Goal: Ask a question

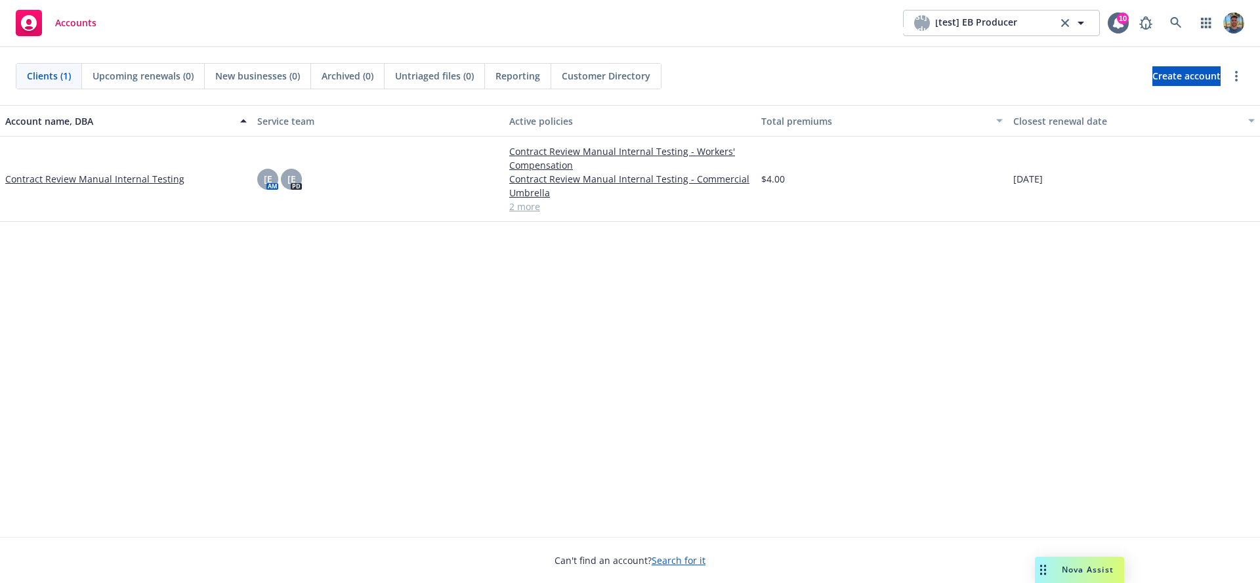
click at [1119, 20] on div "10" at bounding box center [1123, 18] width 12 height 12
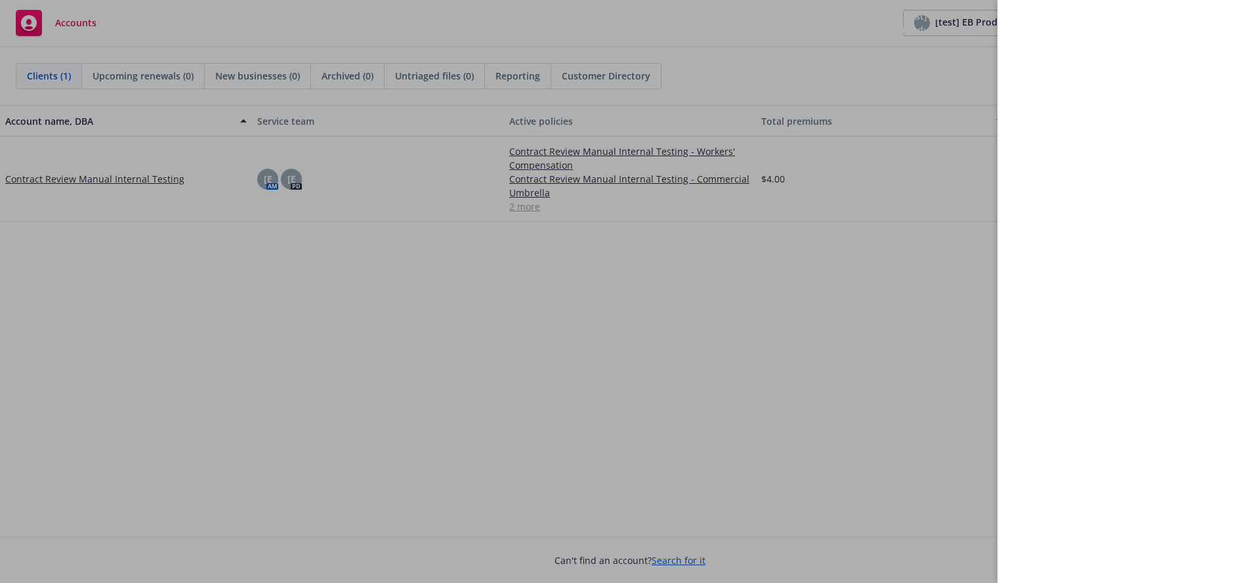
click at [720, 244] on div at bounding box center [630, 291] width 1260 height 583
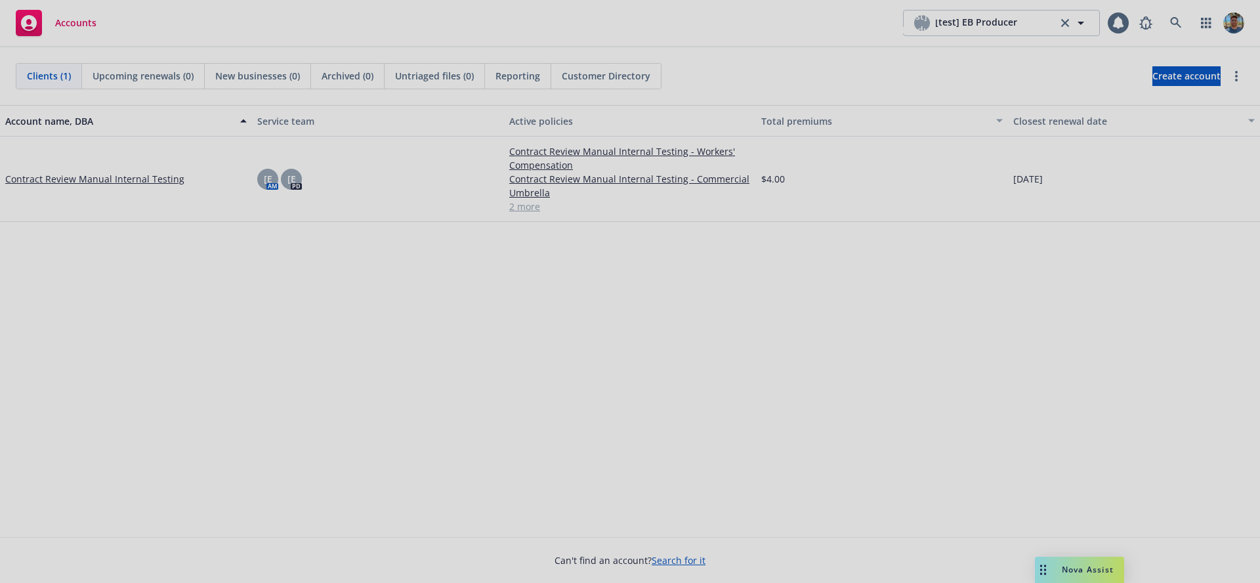
click at [953, 388] on div at bounding box center [630, 291] width 1260 height 583
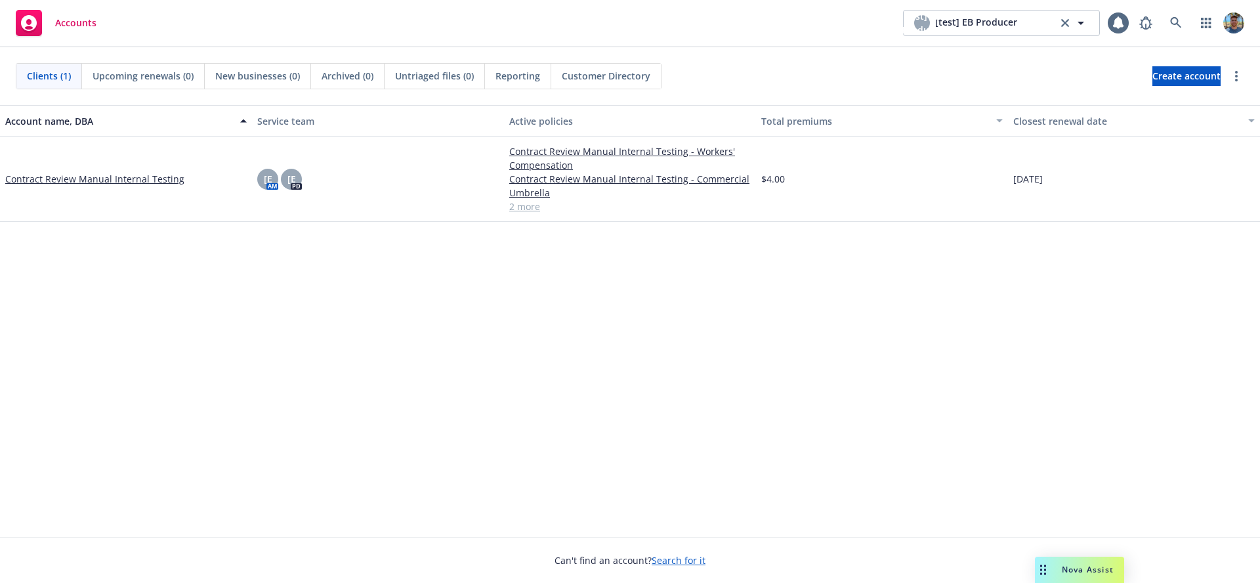
click at [797, 339] on div "Account name, DBA Service team Active policies Total premiums Closest renewal d…" at bounding box center [630, 321] width 1260 height 432
drag, startPoint x: 715, startPoint y: 279, endPoint x: 684, endPoint y: 507, distance: 230.4
click at [713, 281] on div "Account name, DBA Service team Active policies Total premiums Closest renewal d…" at bounding box center [630, 321] width 1260 height 432
drag, startPoint x: 582, startPoint y: 447, endPoint x: 584, endPoint y: 435, distance: 12.6
click at [582, 447] on div "Account name, DBA Service team Active policies Total premiums Closest renewal d…" at bounding box center [630, 321] width 1260 height 432
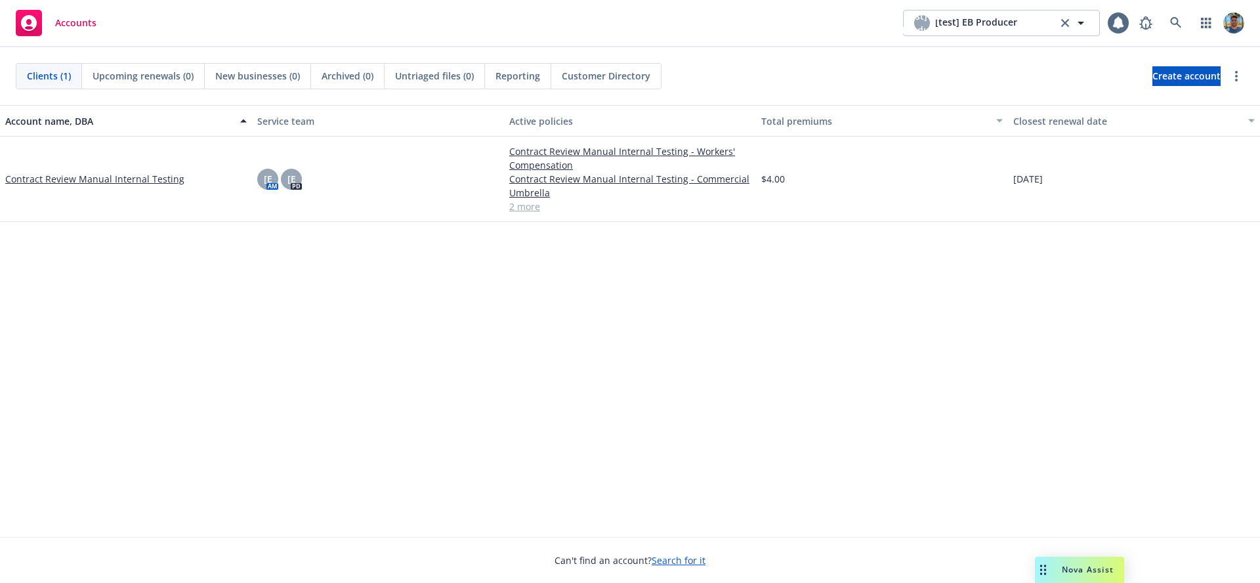
click at [1083, 573] on span "Nova Assist" at bounding box center [1088, 569] width 52 height 11
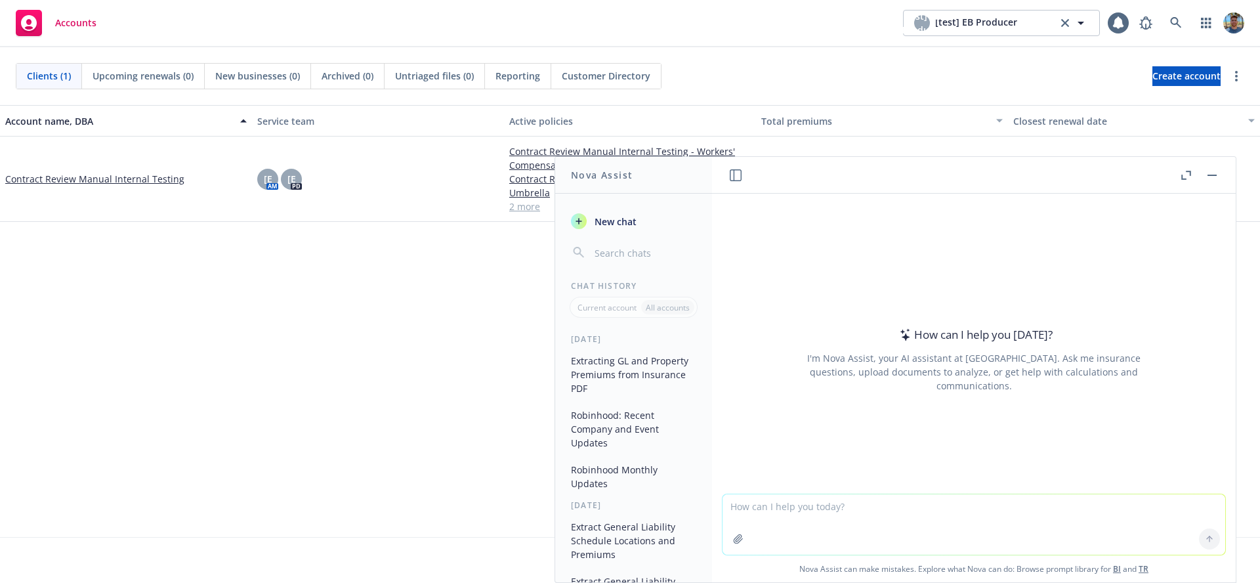
click at [604, 209] on button "New chat" at bounding box center [634, 221] width 136 height 24
type textarea "hello"
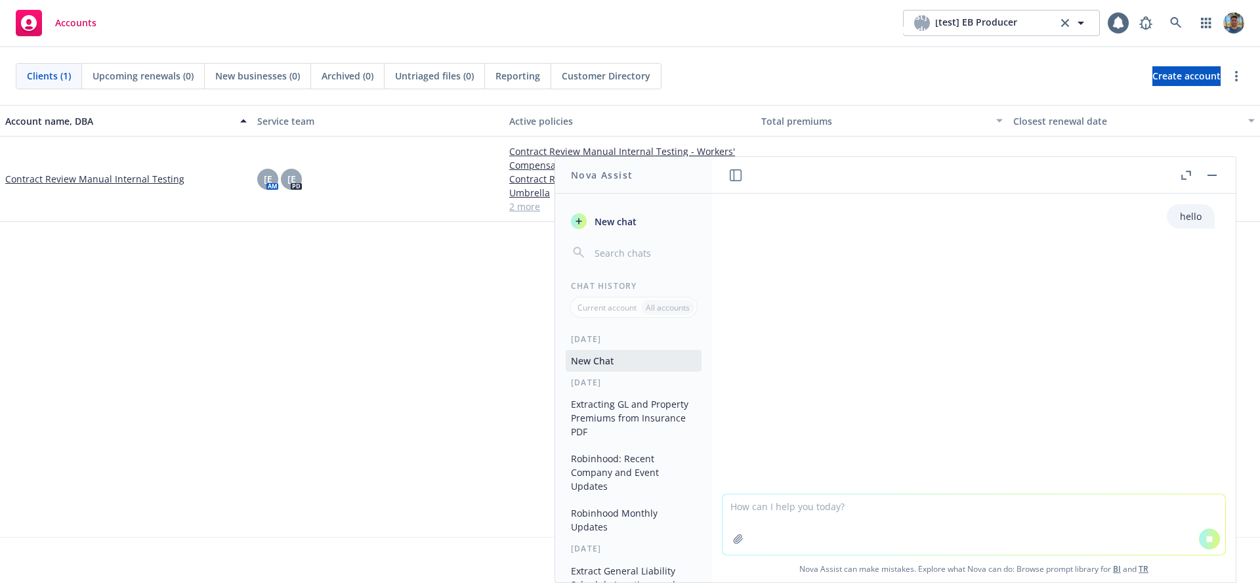
click at [633, 407] on button "Extracting GL and Property Premiums from Insurance PDF" at bounding box center [634, 417] width 136 height 49
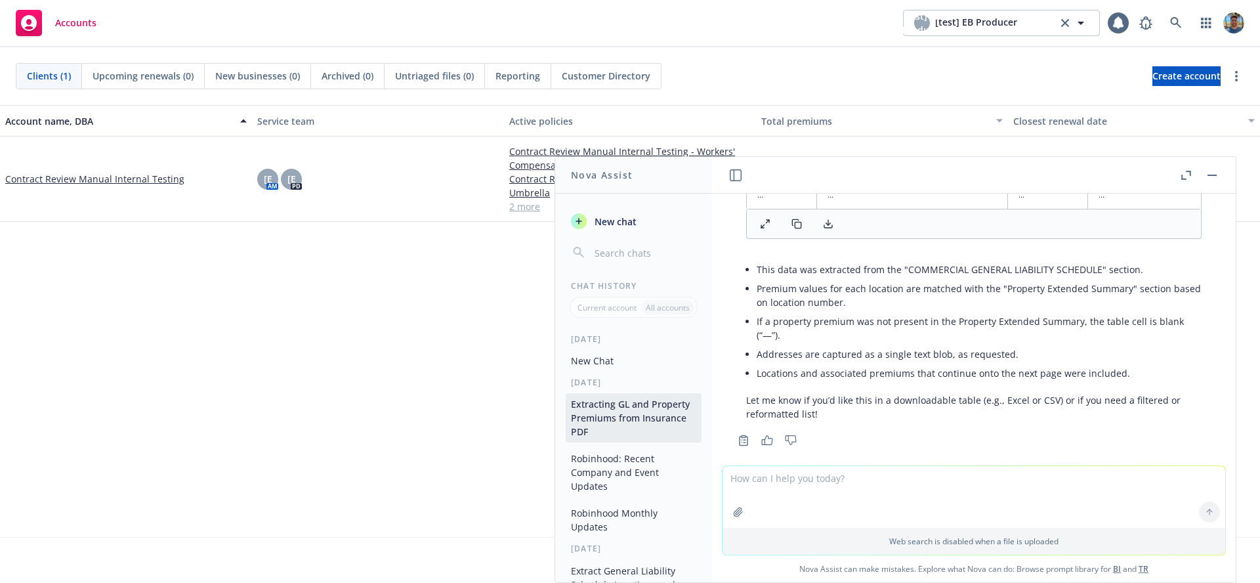
scroll to position [486, 0]
click at [626, 463] on button "Robinhood: Recent Company and Event Updates" at bounding box center [634, 471] width 136 height 49
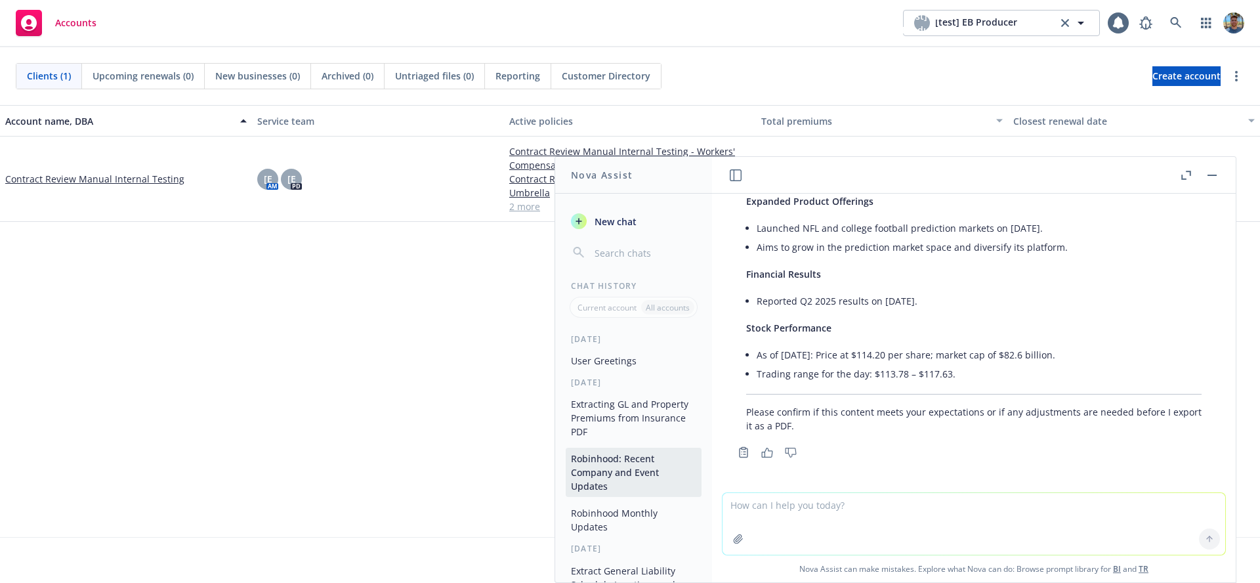
scroll to position [804, 0]
click at [622, 426] on button "Extracting GL and Property Premiums from Insurance PDF" at bounding box center [634, 417] width 136 height 49
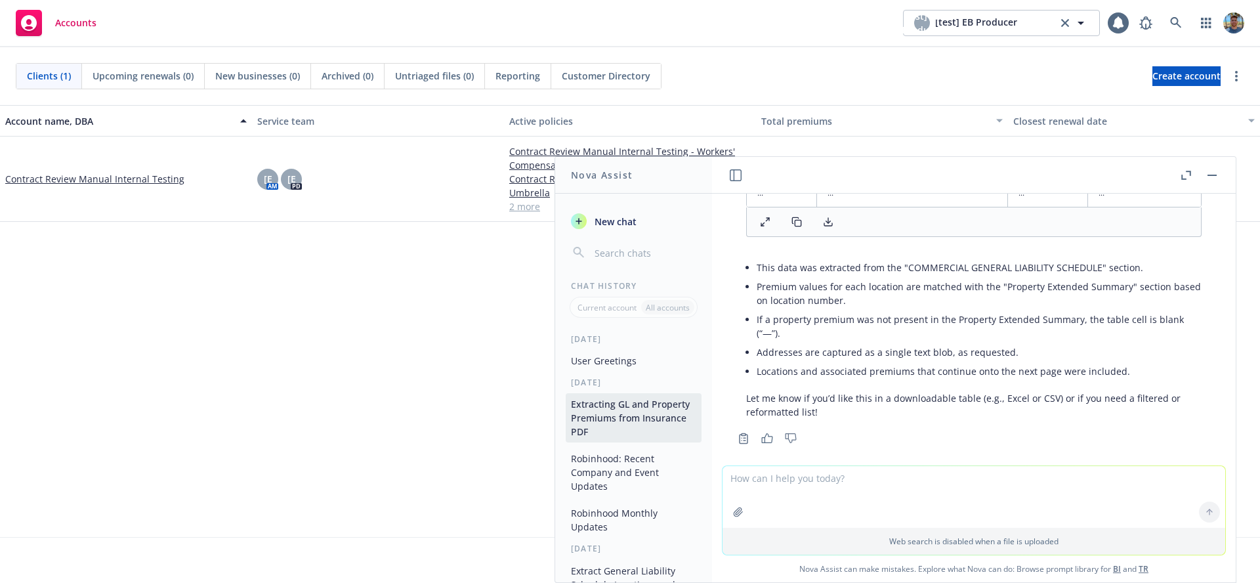
click at [633, 480] on button "Robinhood: Recent Company and Event Updates" at bounding box center [634, 471] width 136 height 49
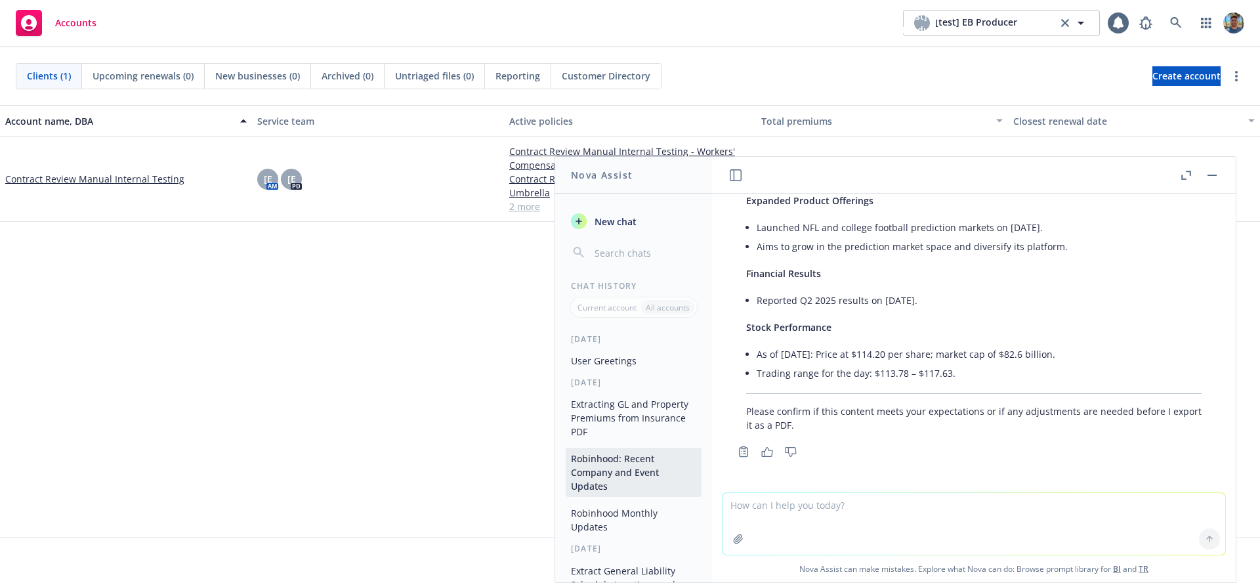
click at [632, 421] on button "Extracting GL and Property Premiums from Insurance PDF" at bounding box center [634, 417] width 136 height 49
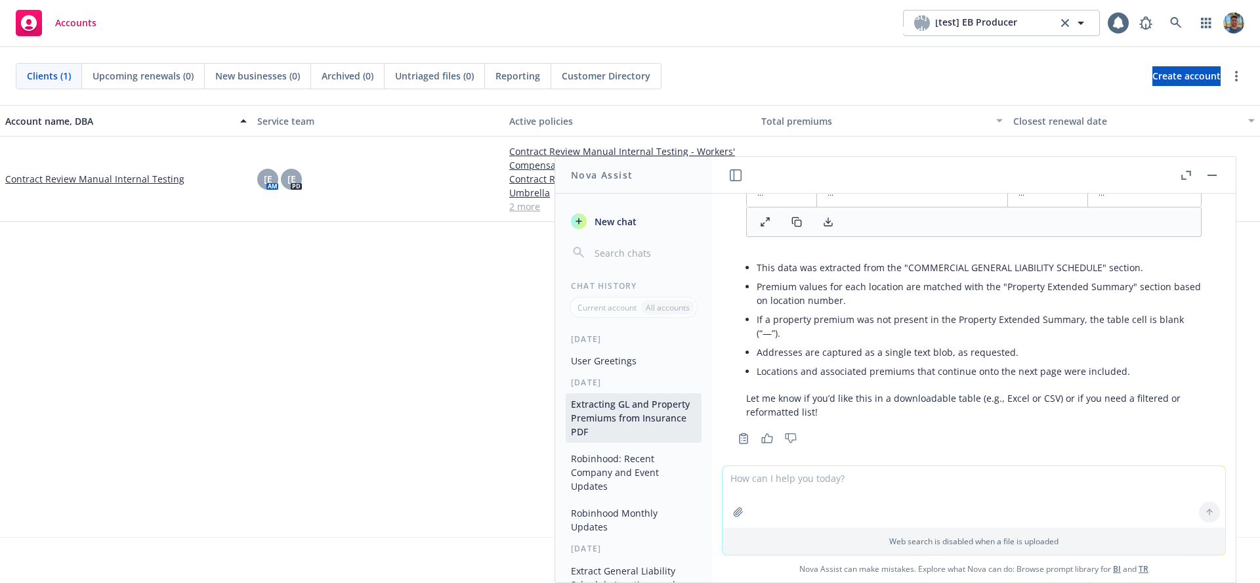
click at [617, 356] on button "User Greetings" at bounding box center [634, 361] width 136 height 22
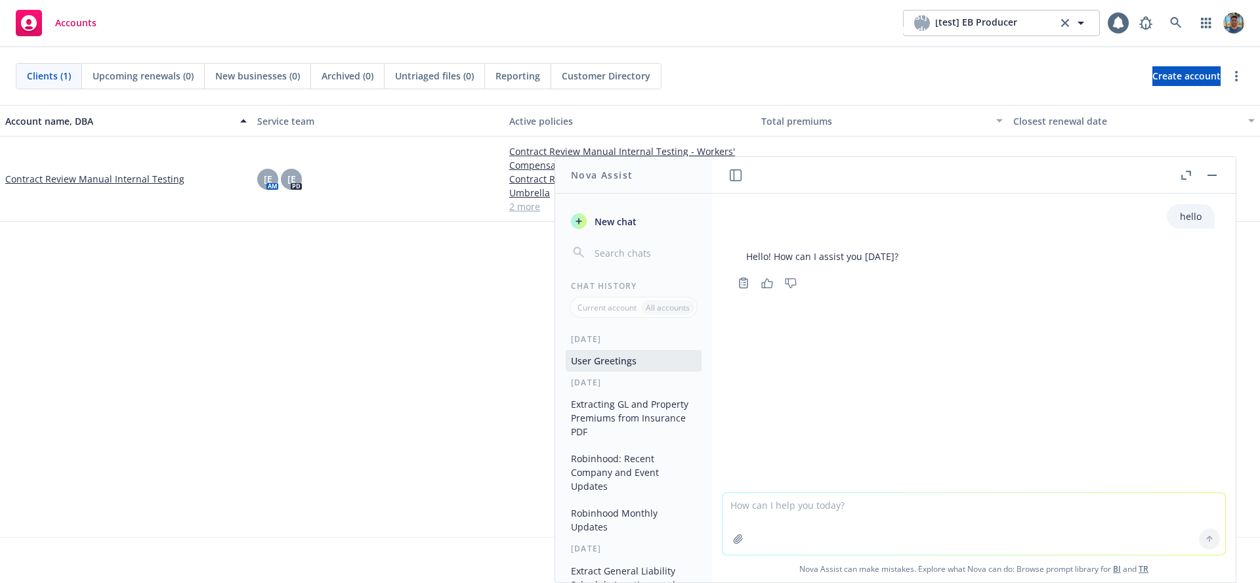
click at [610, 417] on button "Extracting GL and Property Premiums from Insurance PDF" at bounding box center [634, 417] width 136 height 49
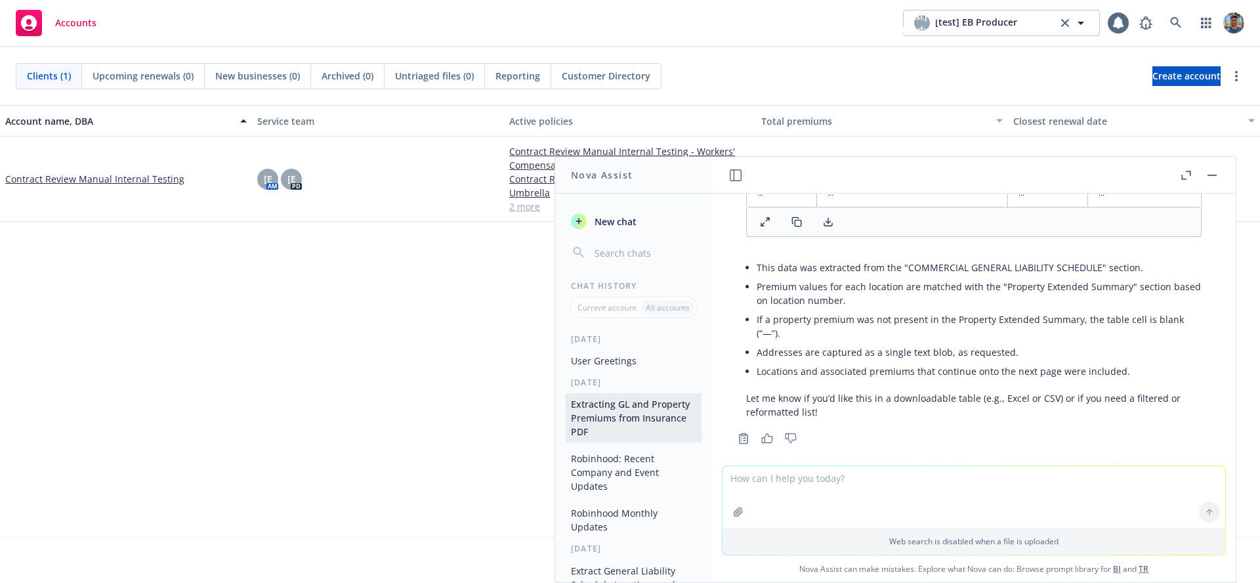
click at [626, 464] on button "Robinhood: Recent Company and Event Updates" at bounding box center [634, 471] width 136 height 49
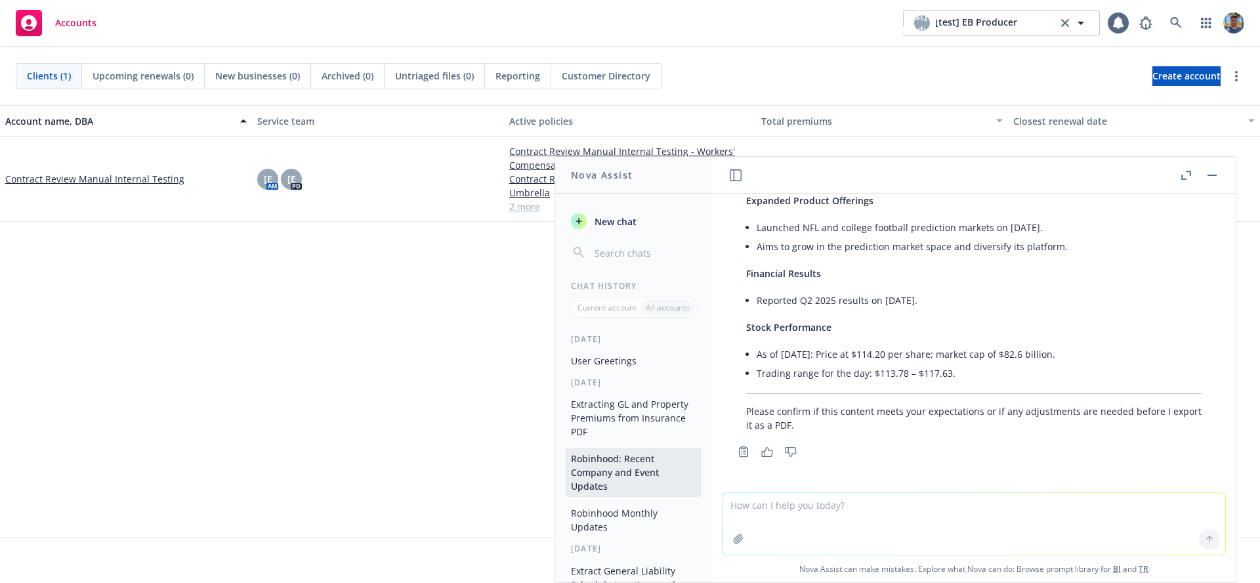
drag, startPoint x: 634, startPoint y: 422, endPoint x: 633, endPoint y: 413, distance: 9.3
click at [634, 420] on button "Extracting GL and Property Premiums from Insurance PDF" at bounding box center [634, 417] width 136 height 49
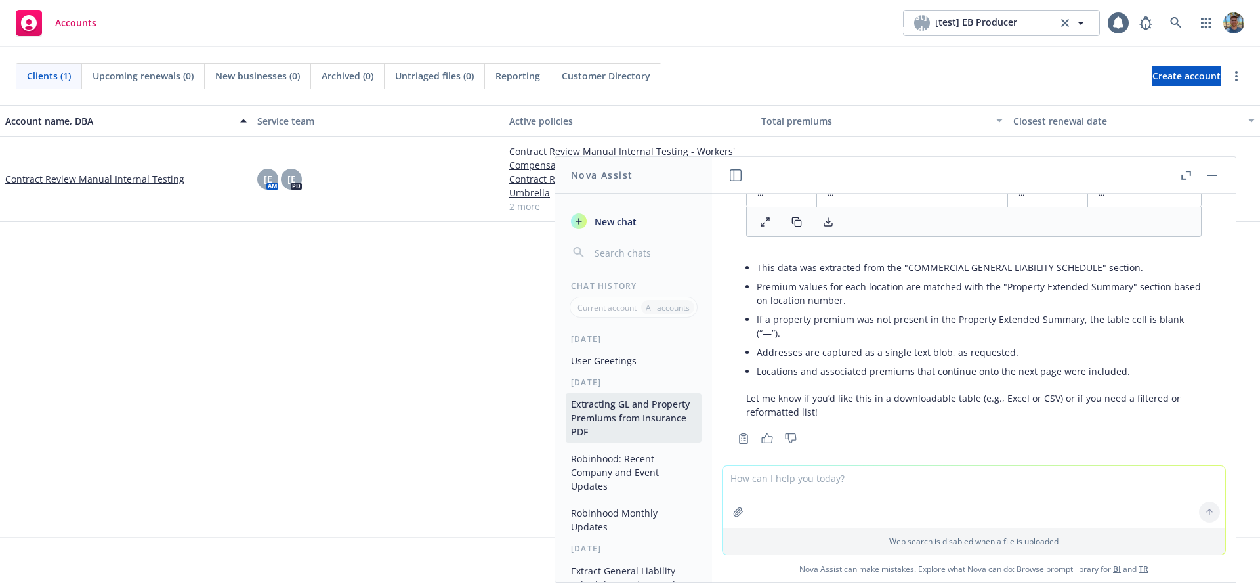
click at [623, 353] on button "User Greetings" at bounding box center [634, 361] width 136 height 22
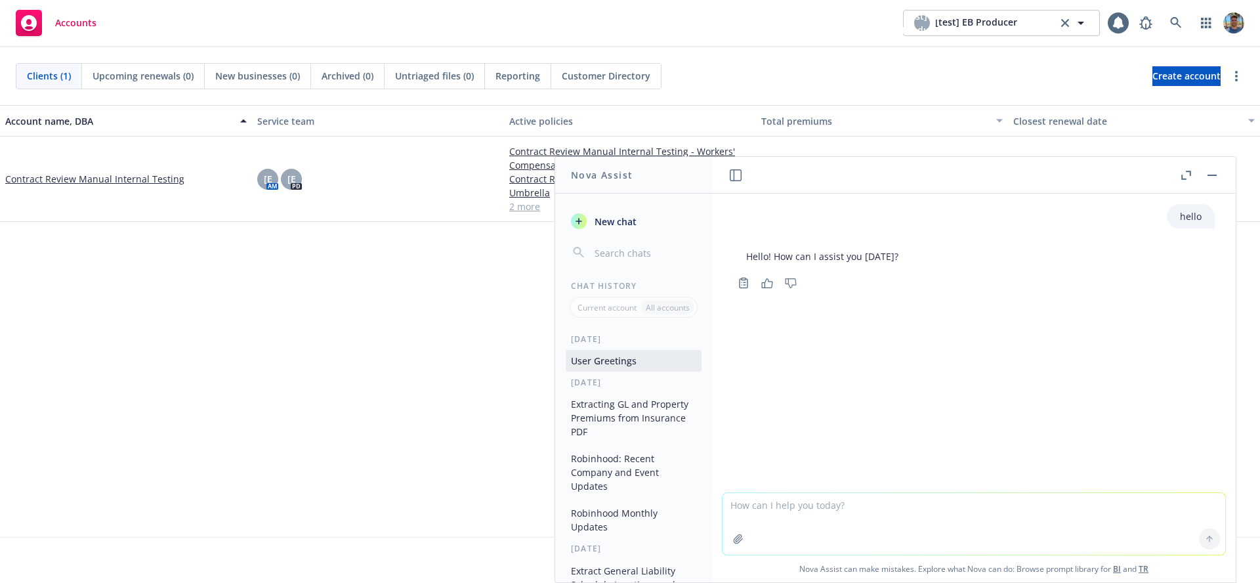
drag, startPoint x: 619, startPoint y: 224, endPoint x: 680, endPoint y: 260, distance: 71.5
click at [619, 224] on span "New chat" at bounding box center [614, 222] width 45 height 14
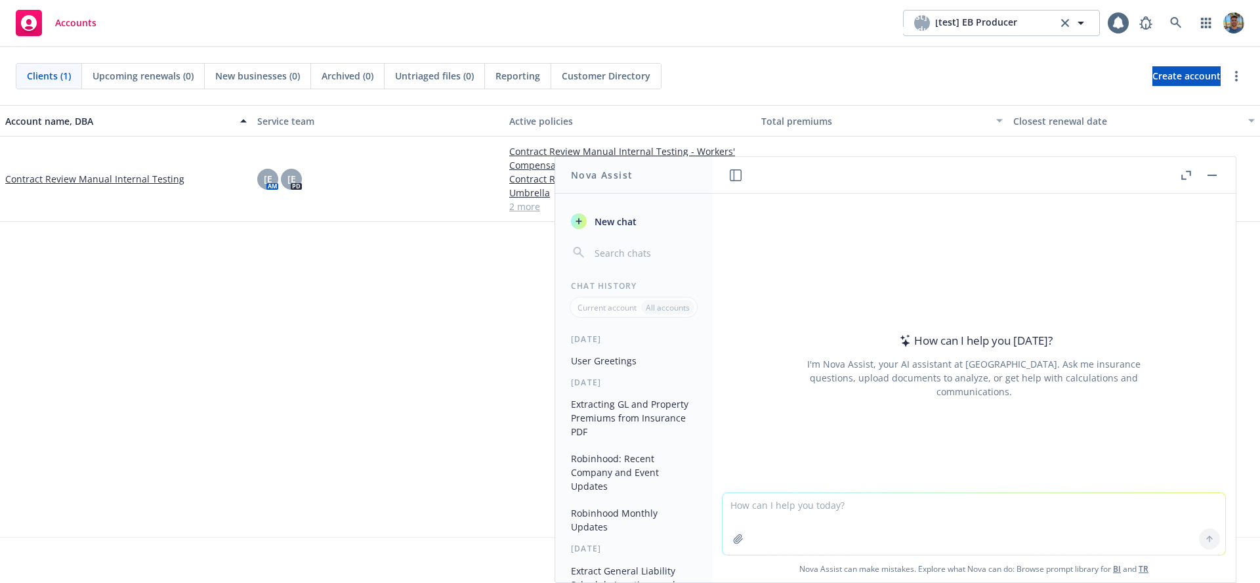
click at [781, 510] on textarea at bounding box center [973, 524] width 503 height 62
type textarea "hey"
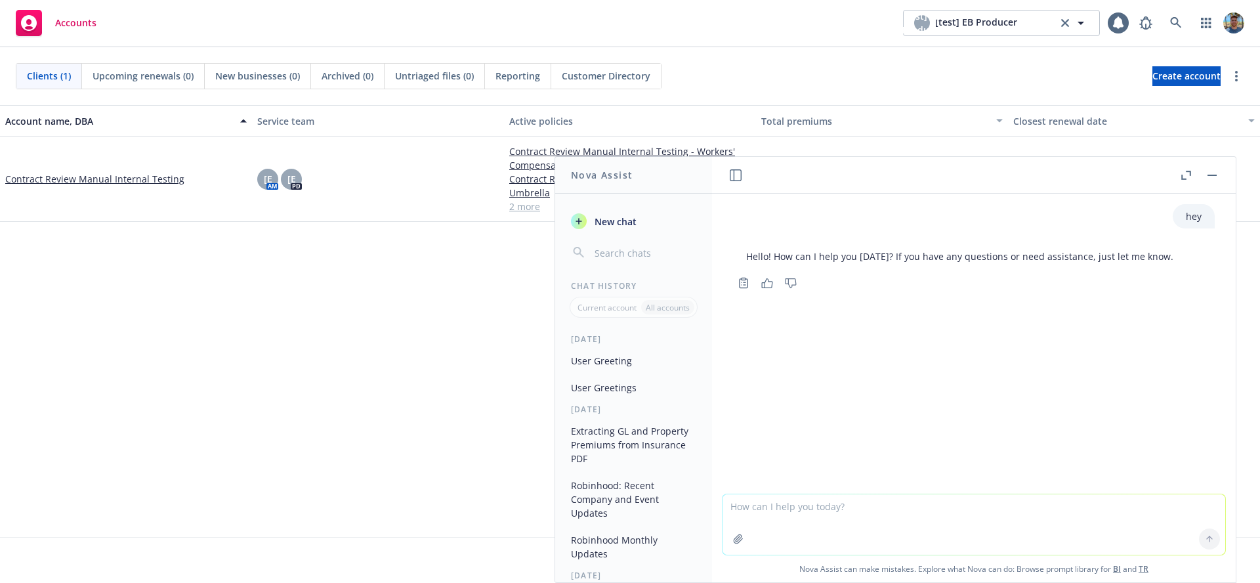
click at [625, 389] on button "User Greetings" at bounding box center [634, 388] width 136 height 22
click at [652, 437] on button "Extracting GL and Property Premiums from Insurance PDF" at bounding box center [634, 444] width 136 height 49
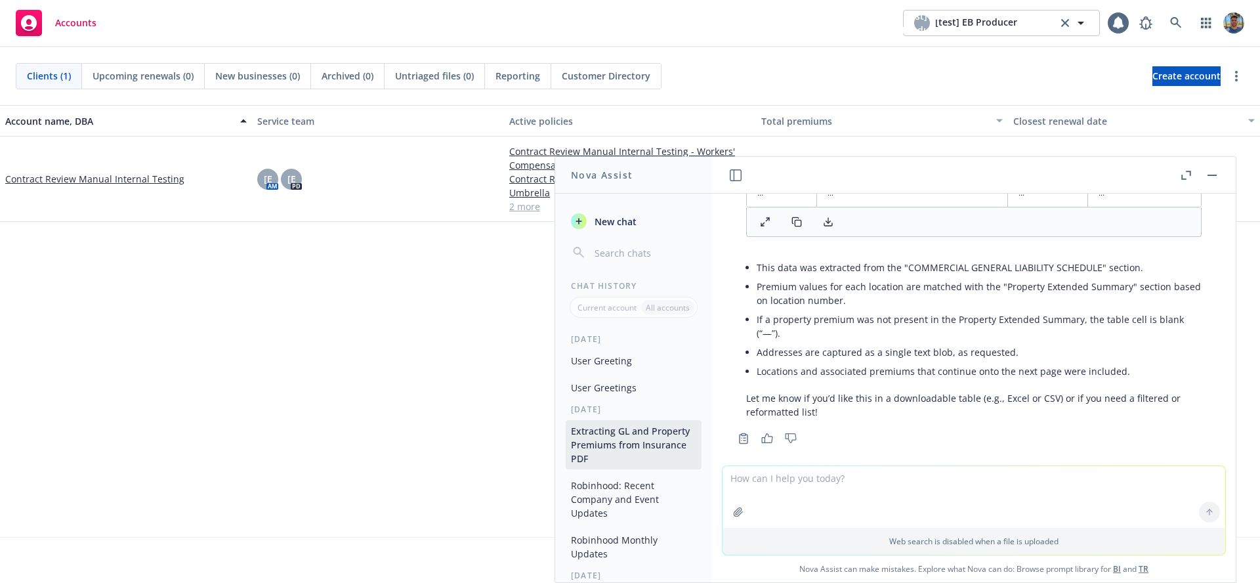
click at [644, 354] on button "User Greeting" at bounding box center [634, 361] width 136 height 22
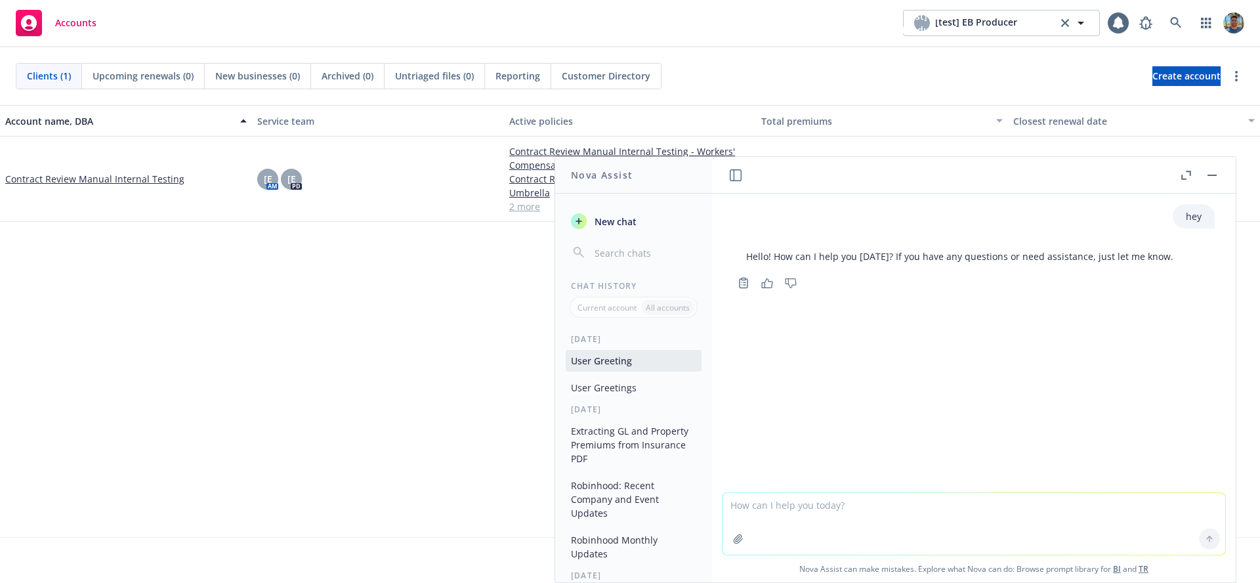
click at [638, 391] on button "User Greetings" at bounding box center [634, 388] width 136 height 22
click at [651, 429] on button "Extracting GL and Property Premiums from Insurance PDF" at bounding box center [634, 444] width 136 height 49
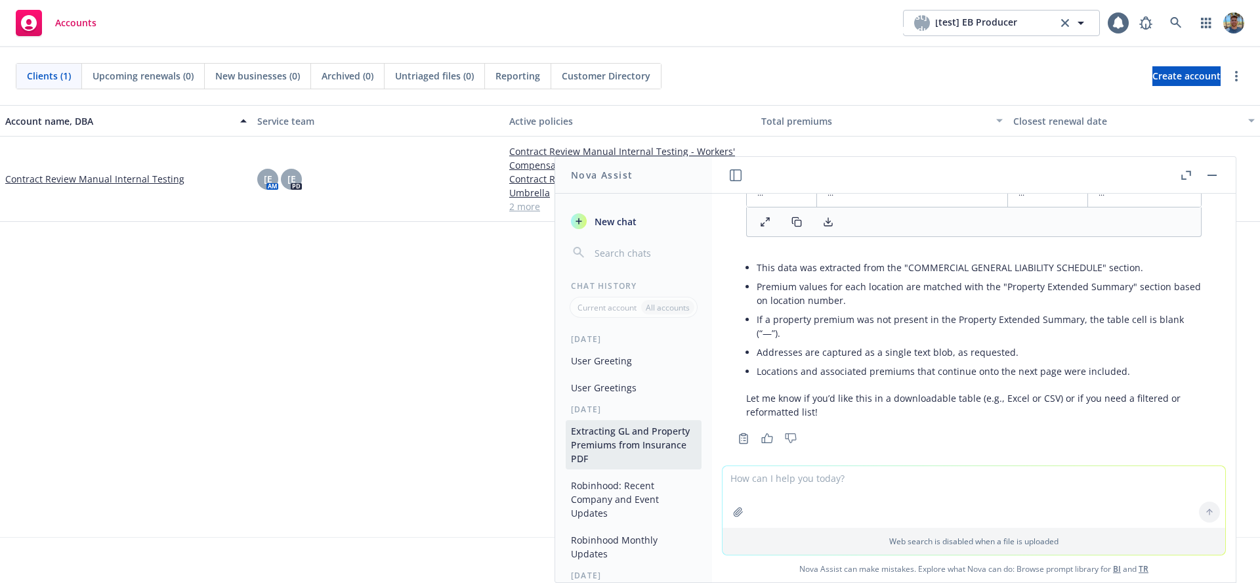
click at [650, 472] on div "Extracting GL and Property Premiums from Insurance PDF Robinhood: Recent Compan…" at bounding box center [633, 492] width 157 height 144
click at [654, 486] on button "Robinhood: Recent Company and Event Updates" at bounding box center [634, 498] width 136 height 49
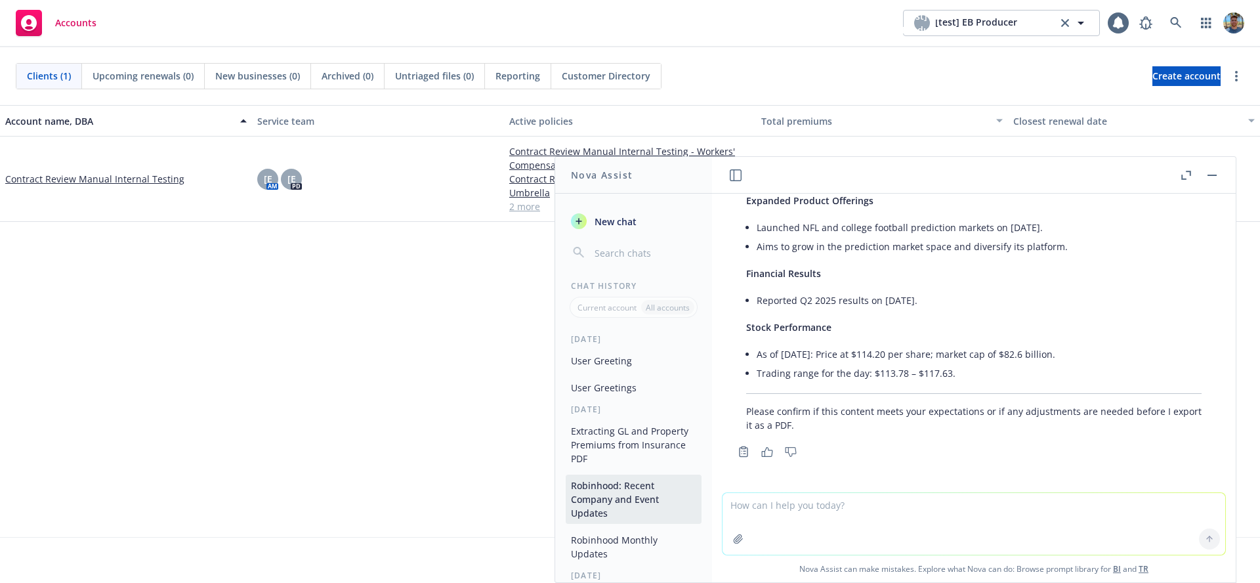
click at [647, 531] on button "Robinhood Monthly Updates" at bounding box center [634, 546] width 136 height 35
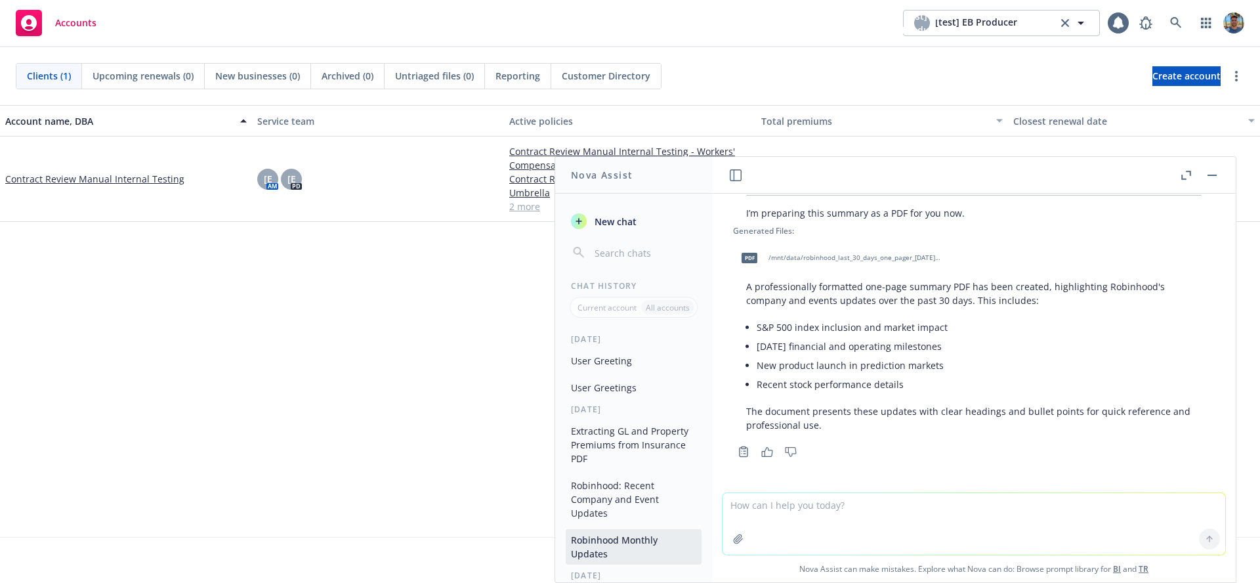
scroll to position [1298, 0]
click at [648, 515] on button "Robinhood: Recent Company and Event Updates" at bounding box center [634, 498] width 136 height 49
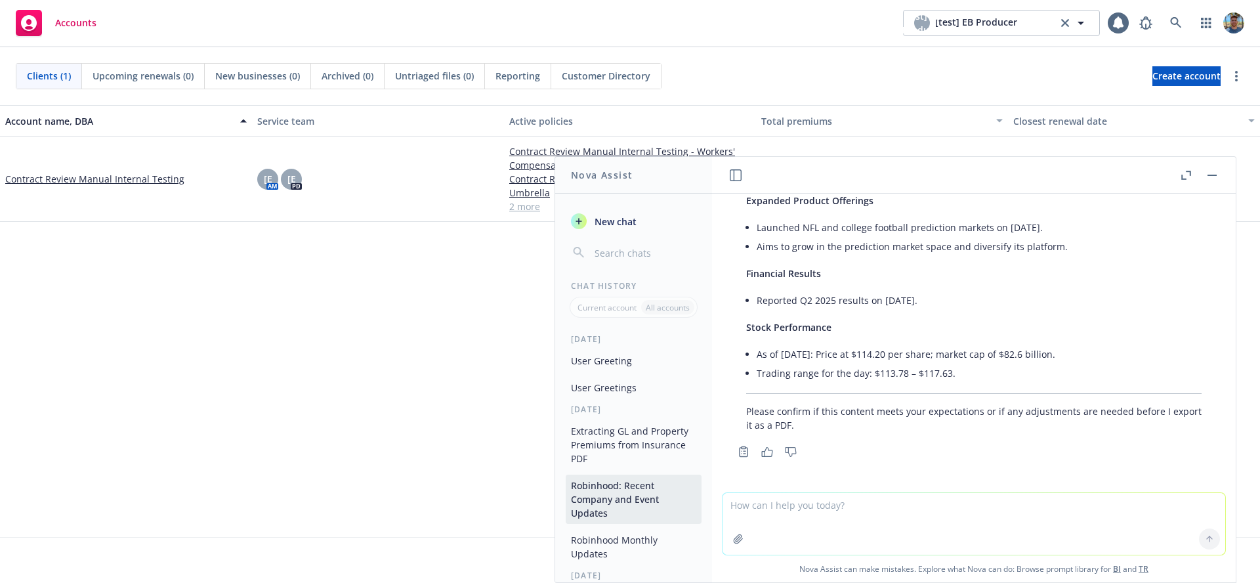
click at [632, 440] on button "Extracting GL and Property Premiums from Insurance PDF" at bounding box center [634, 444] width 136 height 49
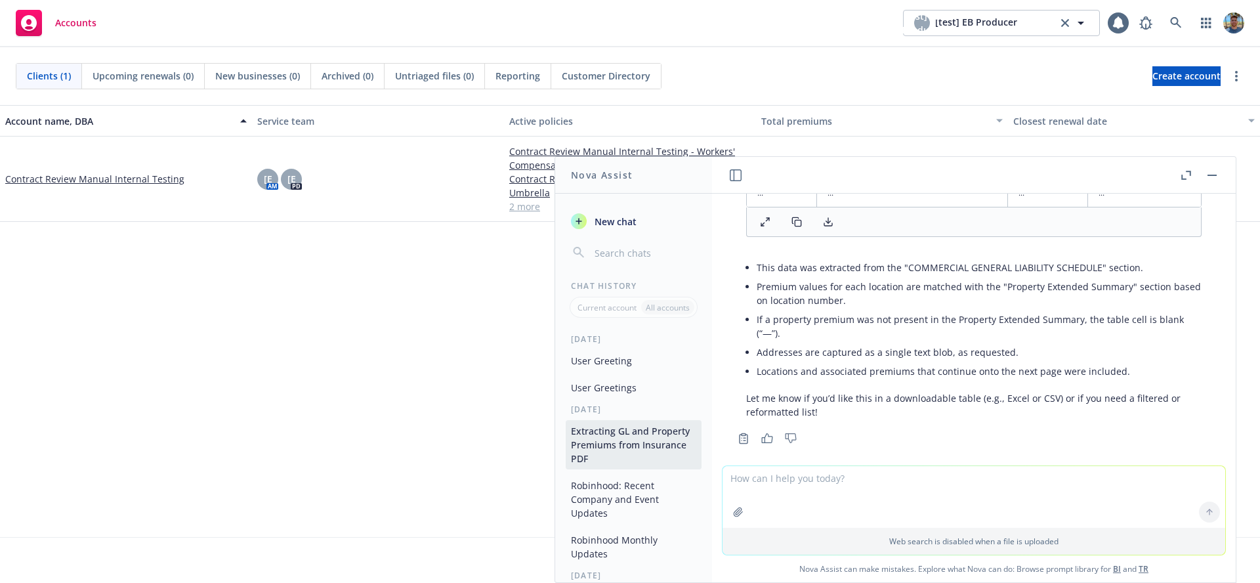
click at [623, 386] on button "User Greetings" at bounding box center [634, 388] width 136 height 22
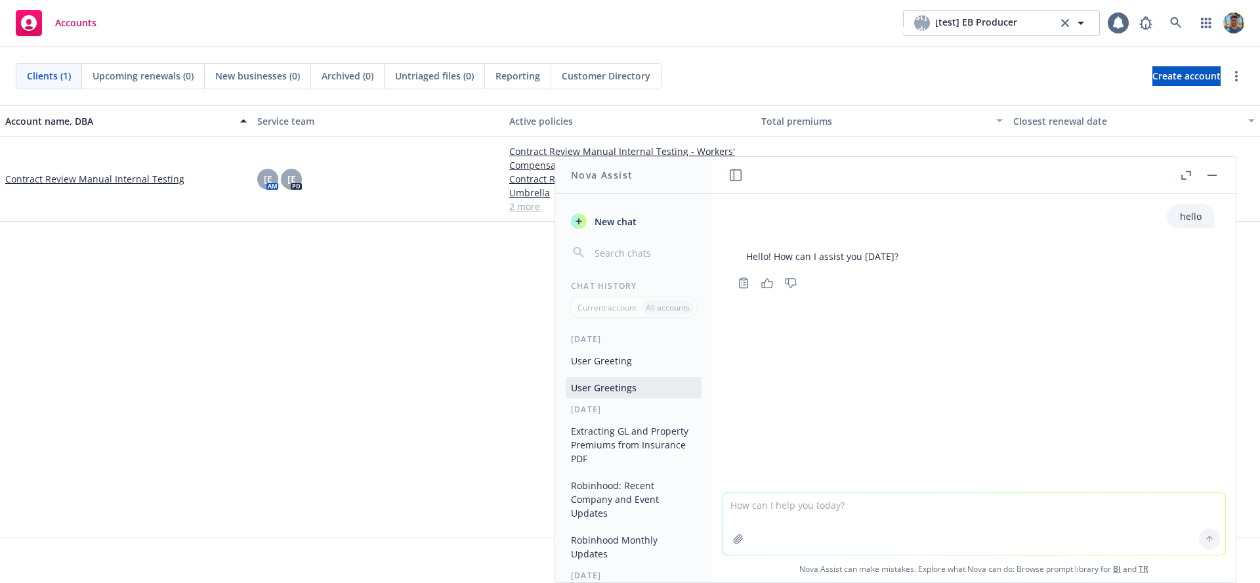
click at [627, 360] on button "User Greeting" at bounding box center [634, 361] width 136 height 22
click at [641, 396] on button "User Greetings" at bounding box center [634, 388] width 136 height 22
click at [663, 465] on button "Extracting GL and Property Premiums from Insurance PDF" at bounding box center [634, 444] width 136 height 49
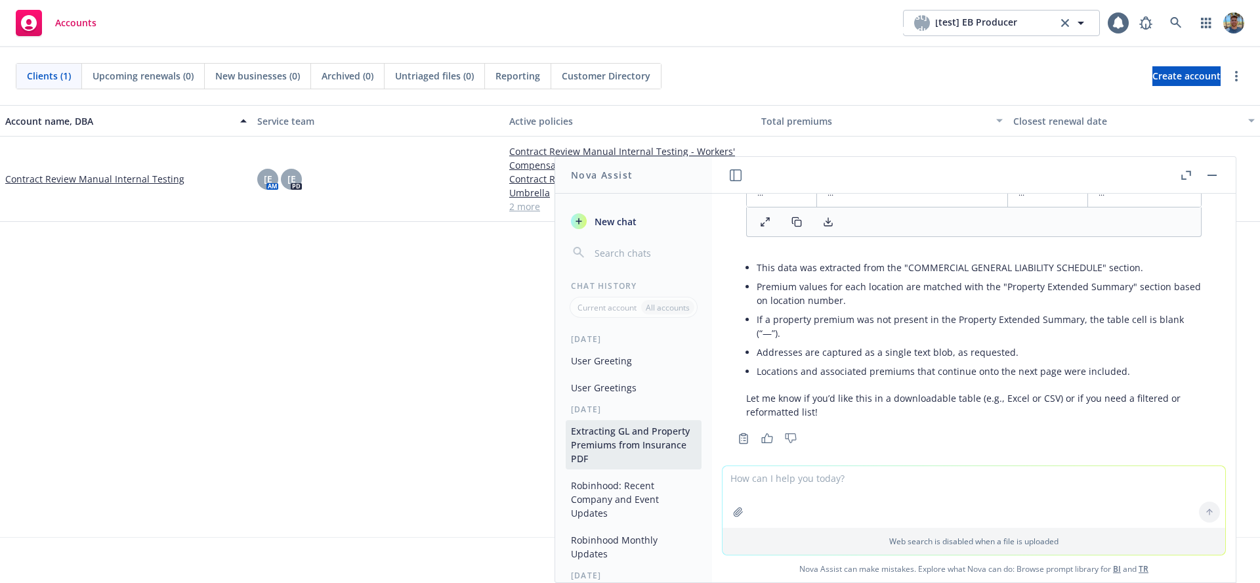
click at [626, 207] on div "New chat Chat History Current account All accounts [DATE] User Greeting User Gr…" at bounding box center [633, 390] width 157 height 383
click at [634, 215] on span "New chat" at bounding box center [614, 222] width 45 height 14
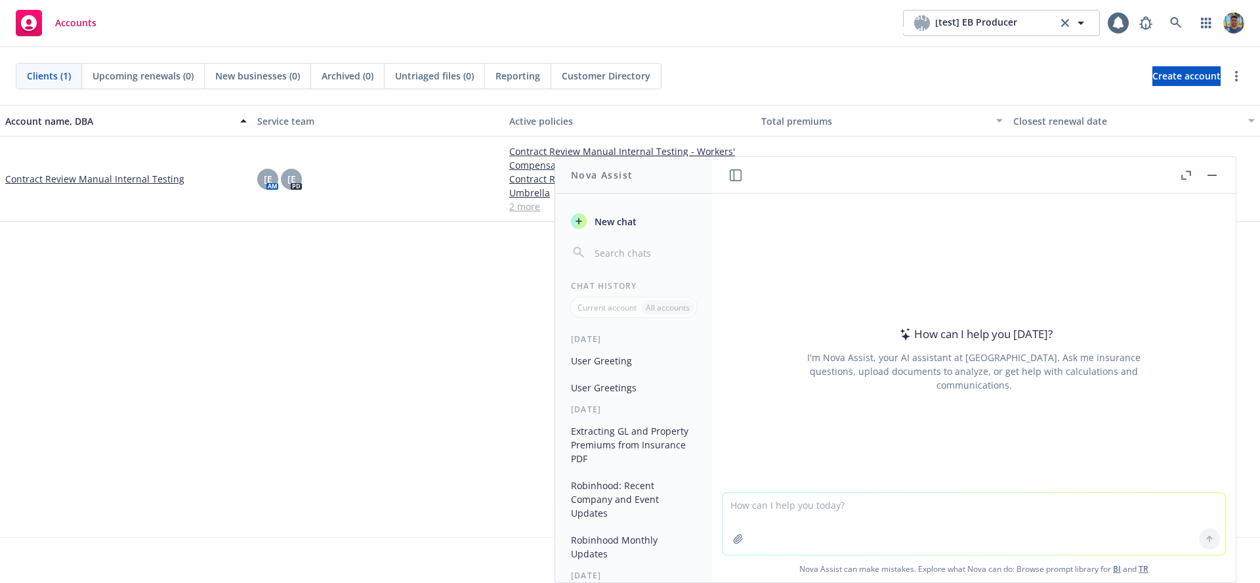
click at [670, 222] on button "New chat" at bounding box center [634, 221] width 136 height 24
drag, startPoint x: 807, startPoint y: 501, endPoint x: 799, endPoint y: 498, distance: 9.1
click at [800, 499] on textarea at bounding box center [973, 524] width 503 height 62
type textarea "write a 200 words essay"
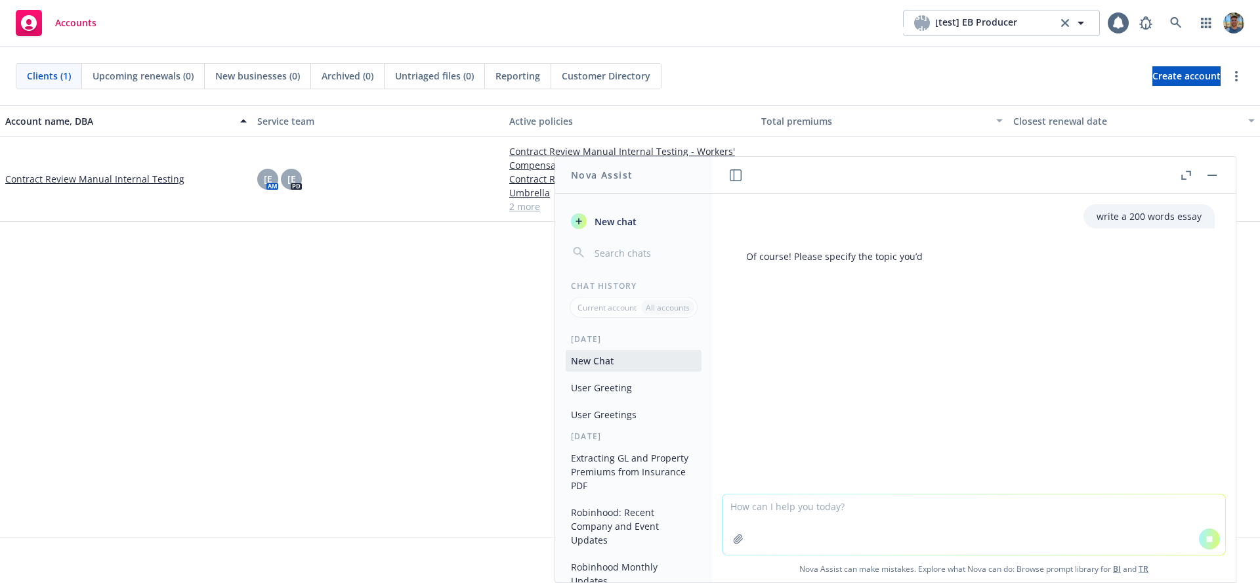
click at [615, 389] on button "User Greeting" at bounding box center [634, 388] width 136 height 22
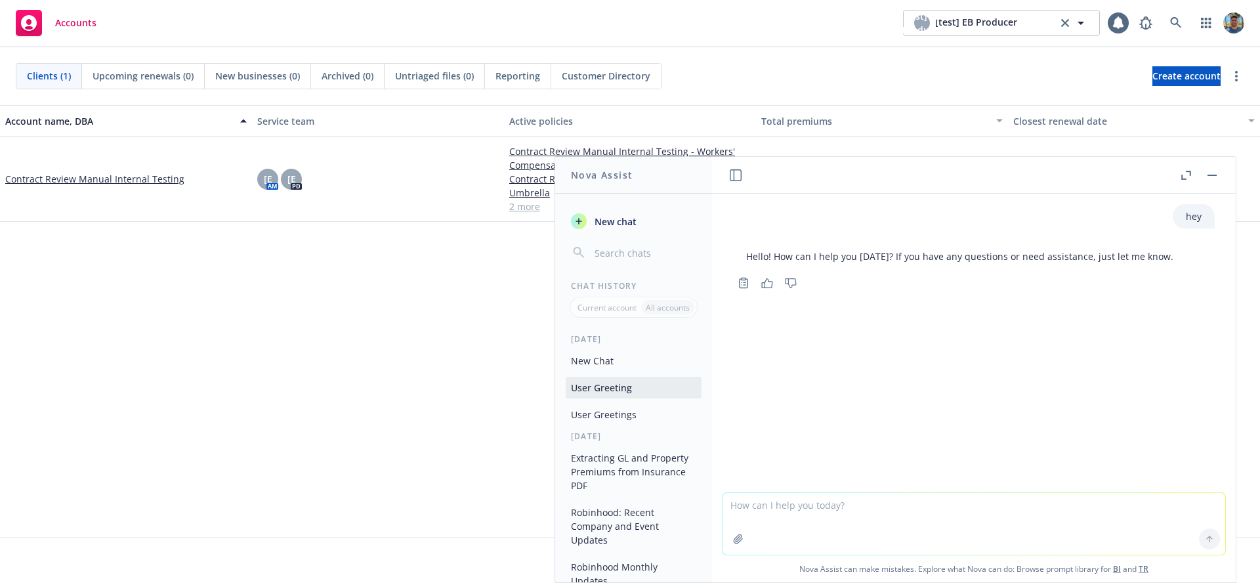
click at [638, 407] on button "User Greetings" at bounding box center [634, 415] width 136 height 22
click at [642, 459] on button "Extracting GL and Property Premiums from Insurance PDF" at bounding box center [634, 471] width 136 height 49
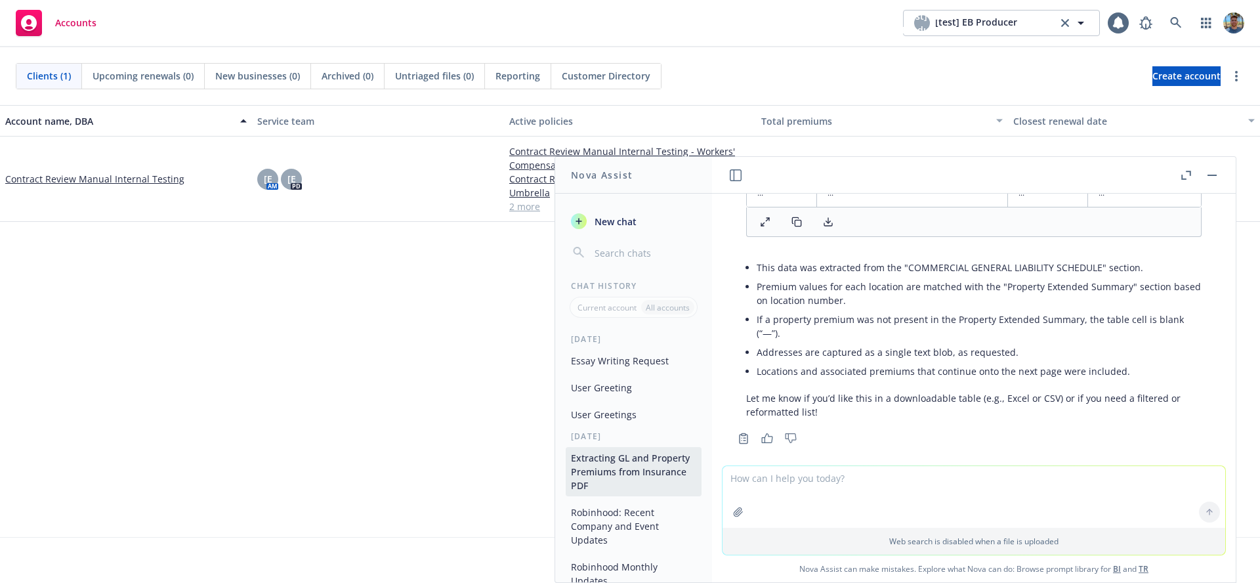
click at [640, 511] on button "Robinhood: Recent Company and Event Updates" at bounding box center [634, 525] width 136 height 49
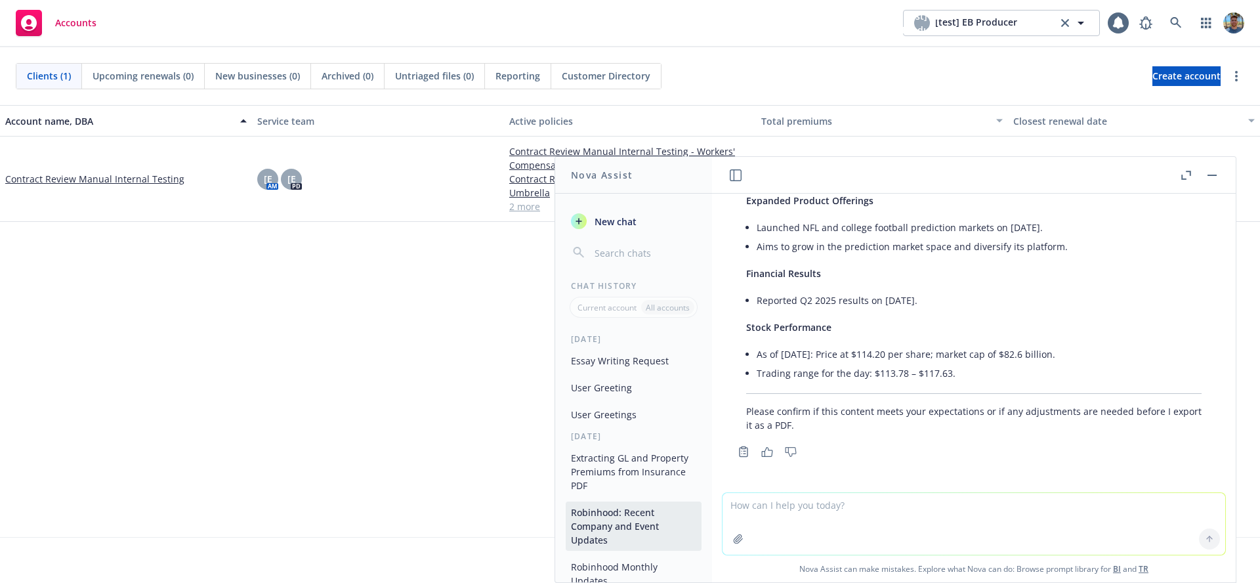
click at [621, 392] on button "User Greeting" at bounding box center [634, 388] width 136 height 22
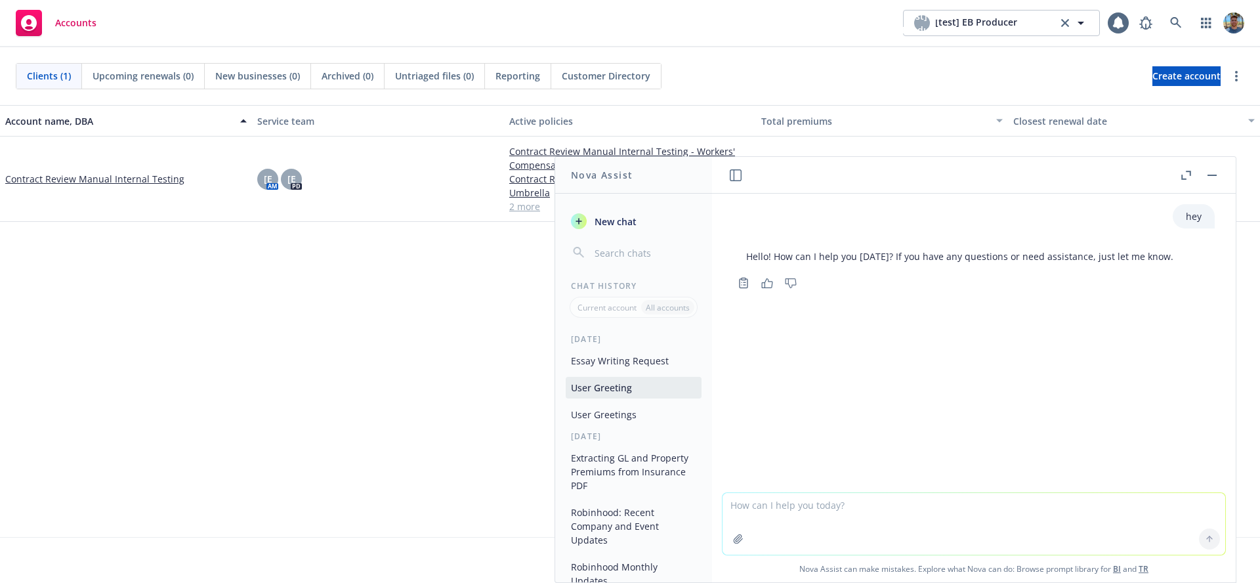
click at [626, 359] on button "Essay Writing Request" at bounding box center [634, 361] width 136 height 22
click at [643, 377] on button "User Greeting" at bounding box center [634, 388] width 136 height 22
click at [644, 405] on button "User Greetings" at bounding box center [634, 415] width 136 height 22
click at [650, 459] on button "Extracting GL and Property Premiums from Insurance PDF" at bounding box center [634, 471] width 136 height 49
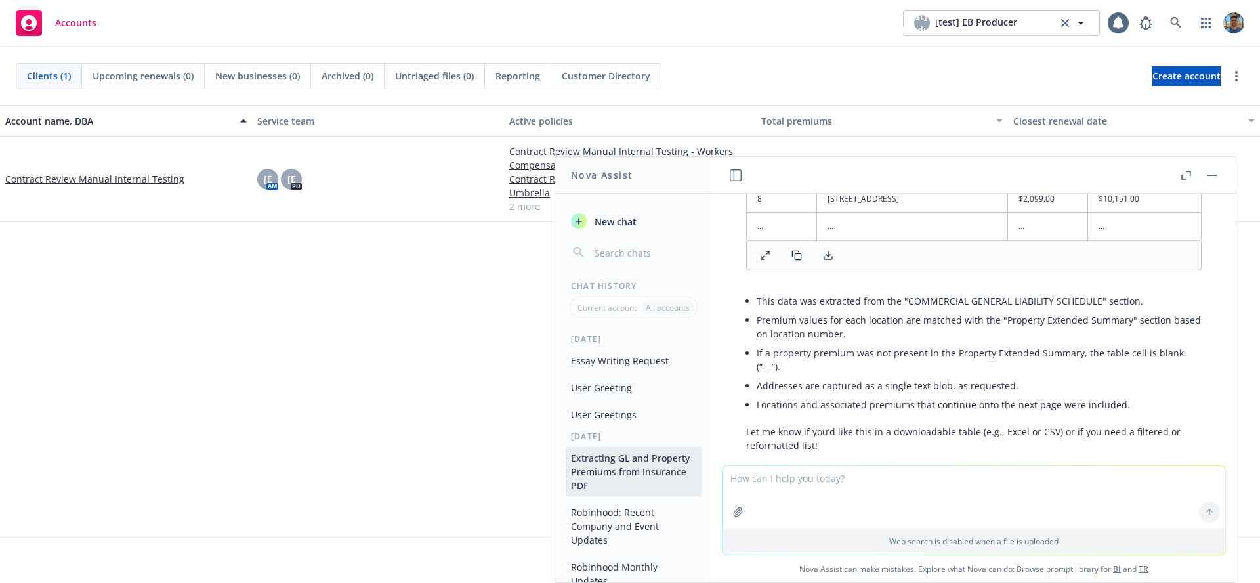
scroll to position [486, 0]
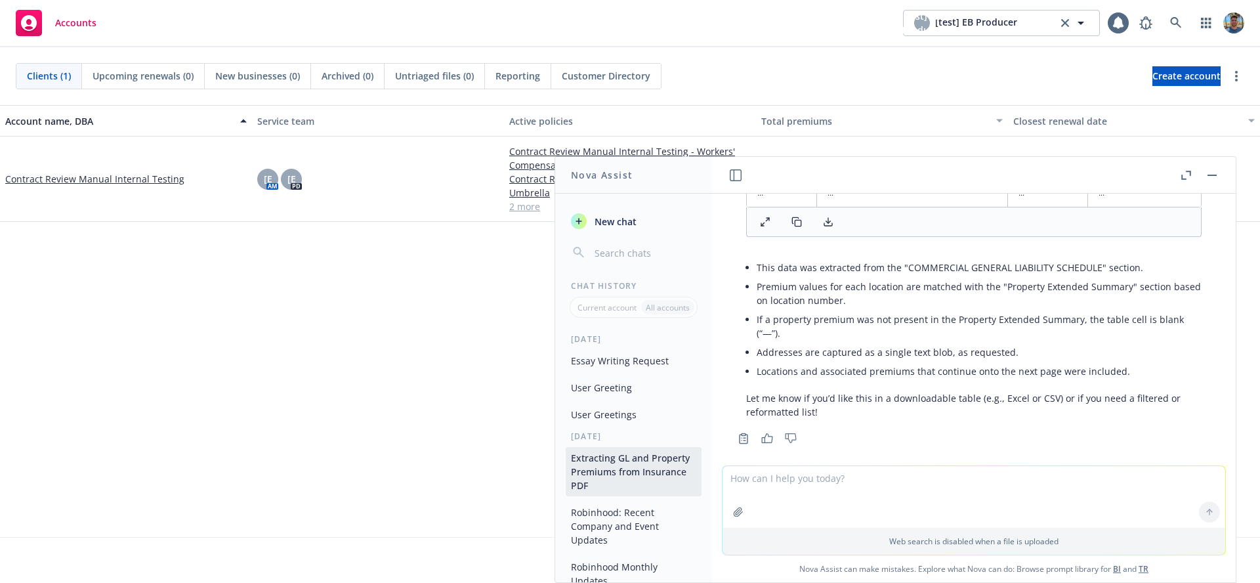
click at [644, 526] on button "Robinhood: Recent Company and Event Updates" at bounding box center [634, 525] width 136 height 49
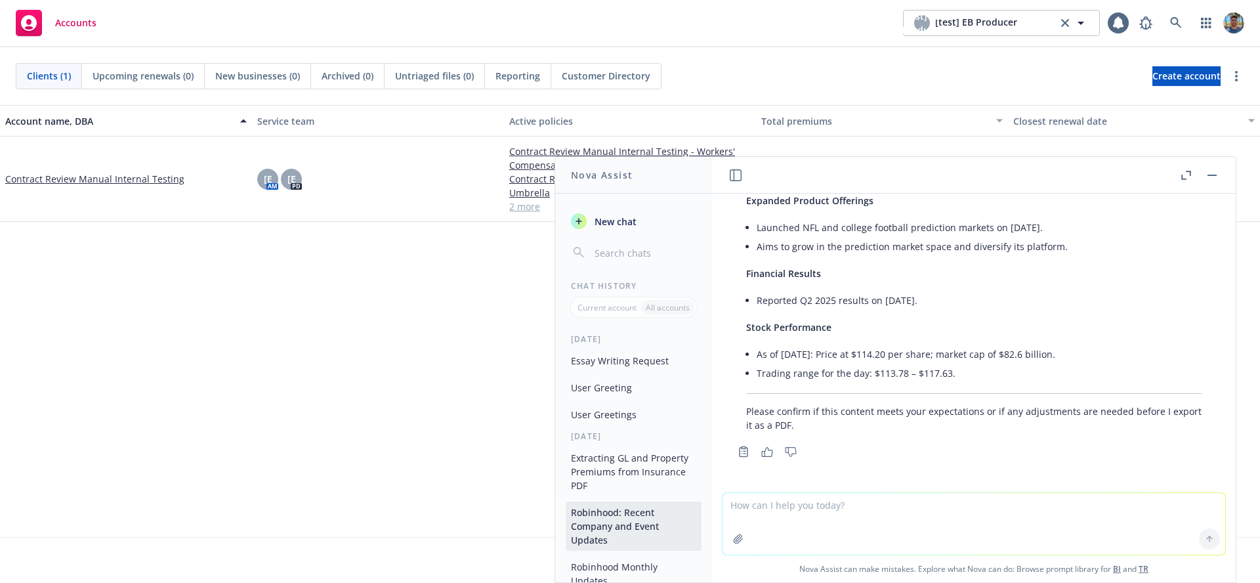
scroll to position [804, 0]
drag, startPoint x: 359, startPoint y: 352, endPoint x: 572, endPoint y: 501, distance: 260.1
click at [360, 352] on div "Account name, DBA Service team Active policies Total premiums Closest renewal d…" at bounding box center [630, 321] width 1260 height 432
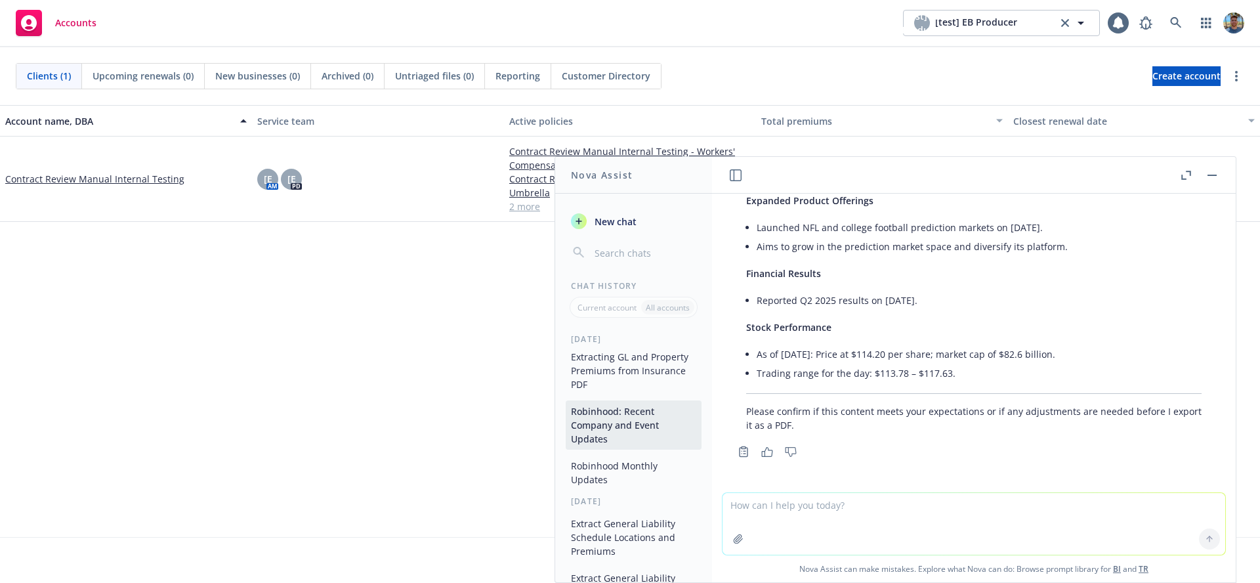
scroll to position [128, 0]
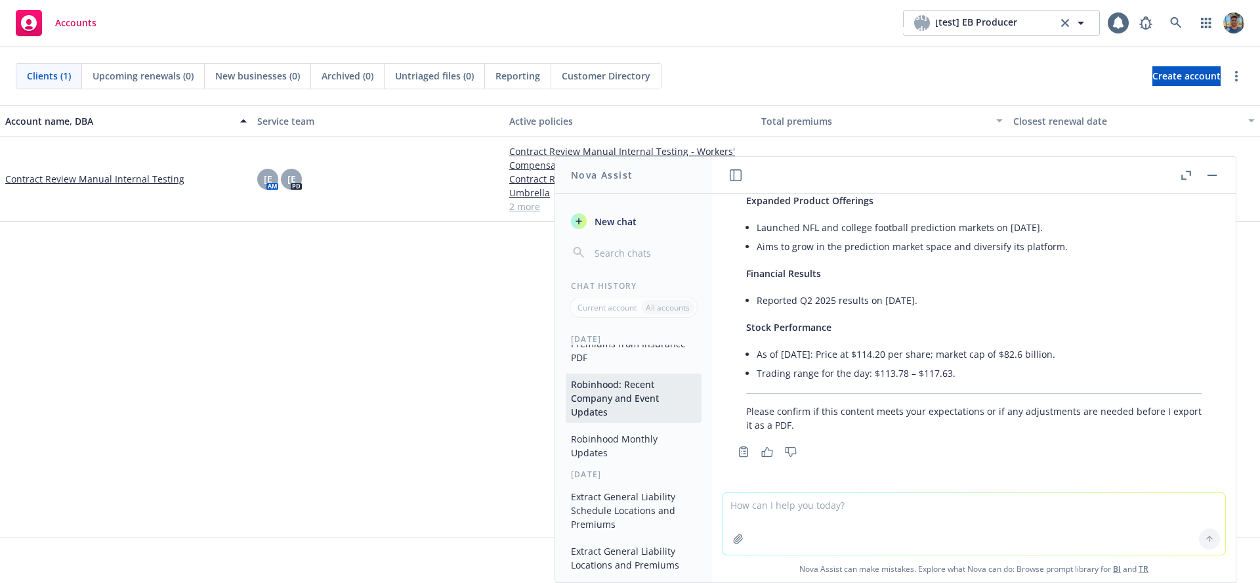
click at [623, 444] on button "Robinhood Monthly Updates" at bounding box center [634, 445] width 136 height 35
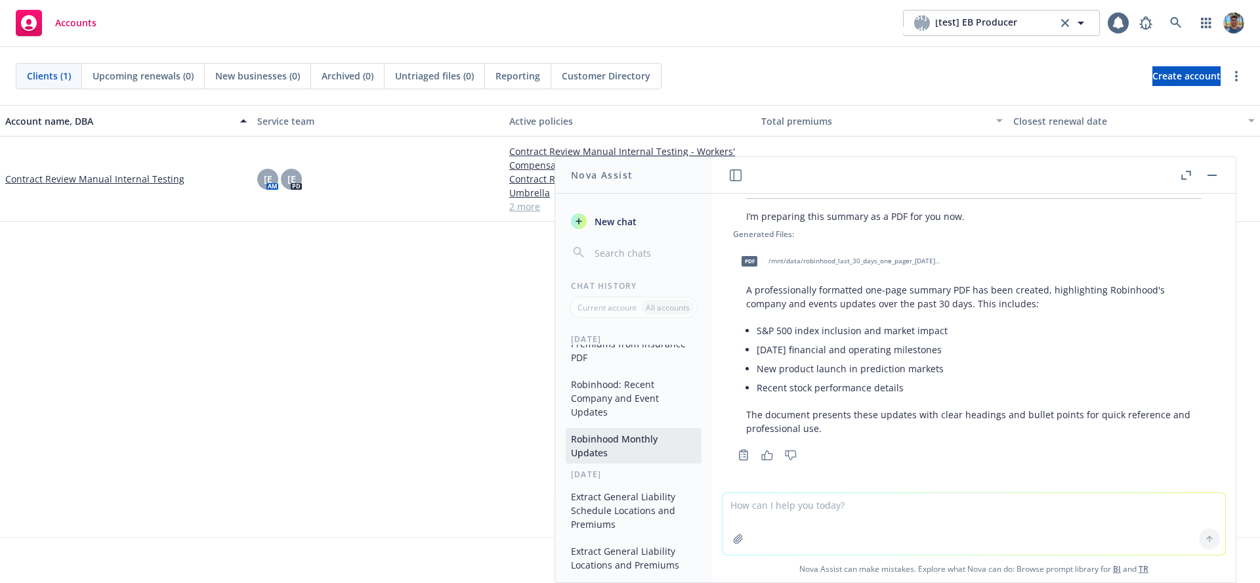
scroll to position [1299, 0]
click at [605, 386] on button "Robinhood: Recent Company and Event Updates" at bounding box center [634, 397] width 136 height 49
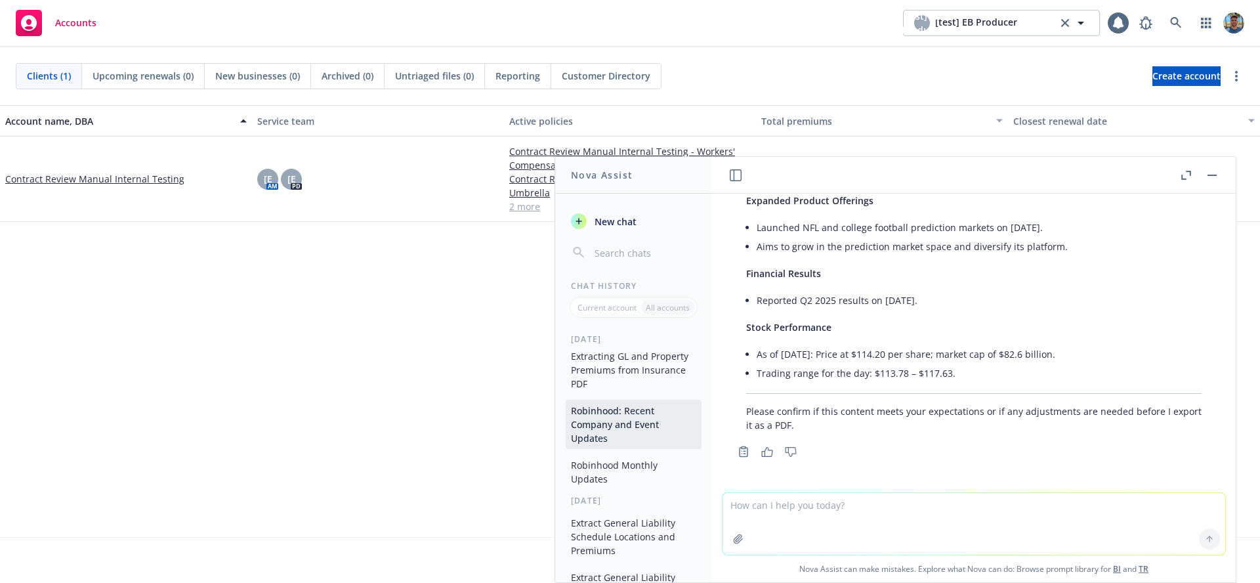
click at [625, 375] on button "Extracting GL and Property Premiums from Insurance PDF" at bounding box center [634, 369] width 136 height 49
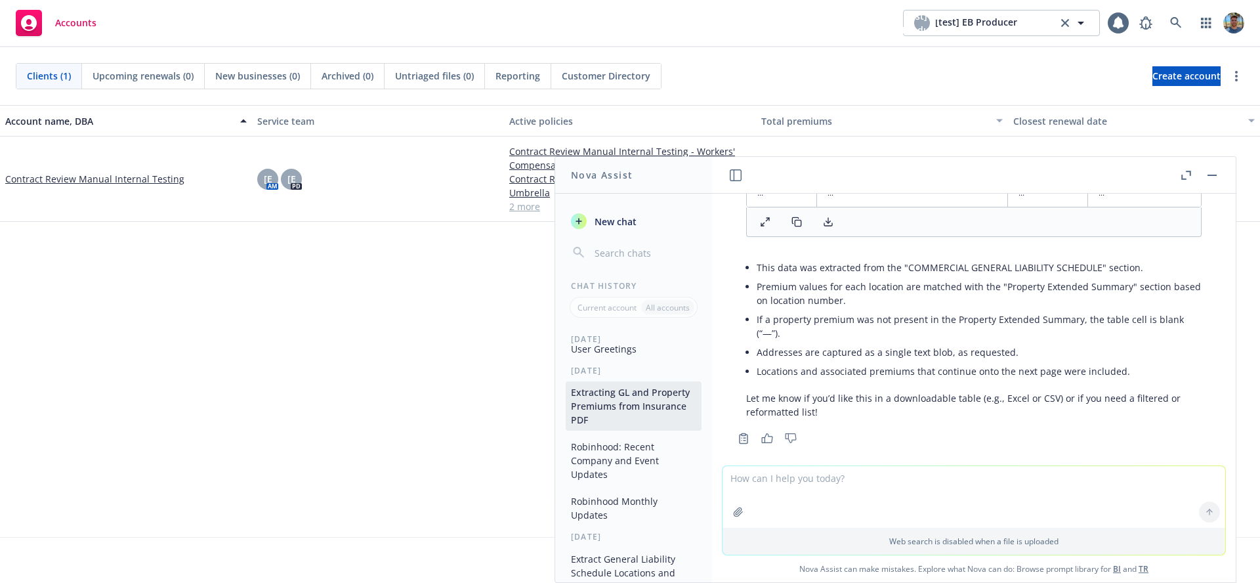
scroll to position [58, 0]
click at [623, 362] on button "User Greetings" at bounding box center [634, 357] width 136 height 22
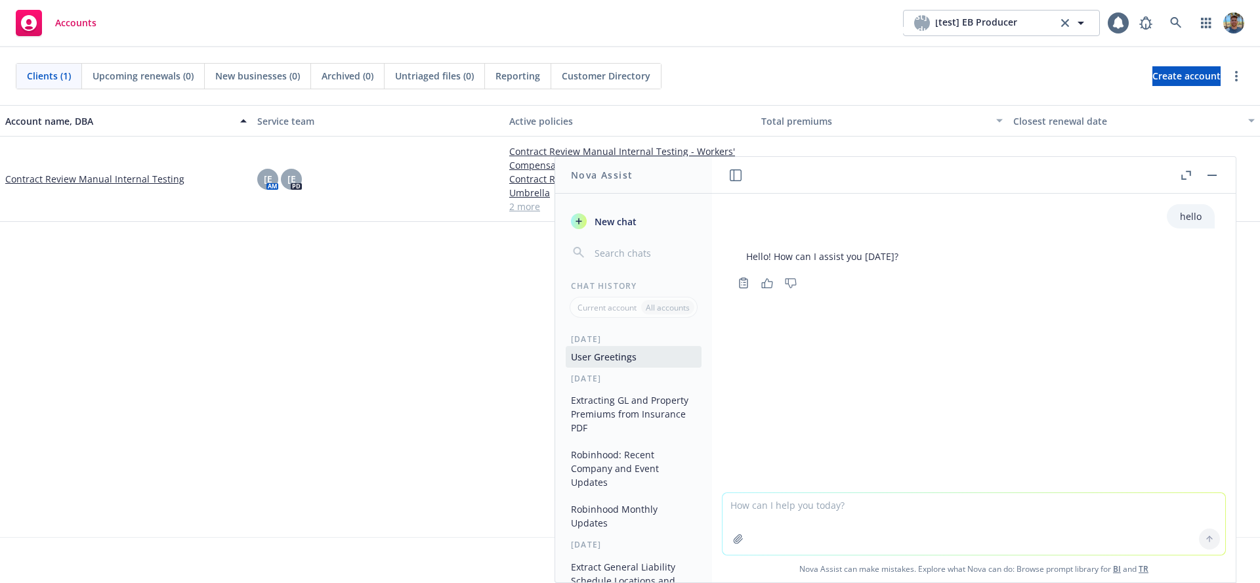
click at [410, 354] on div "Account name, DBA Service team Active policies Total premiums Closest renewal d…" at bounding box center [630, 321] width 1260 height 432
click at [216, 12] on div "Accounts [test] EB Producer [test] EB Producer [test] EB Producer 10" at bounding box center [630, 23] width 1260 height 47
click at [789, 527] on textarea at bounding box center [973, 524] width 503 height 62
click at [789, 523] on textarea at bounding box center [973, 524] width 503 height 62
click at [790, 522] on textarea at bounding box center [973, 524] width 503 height 62
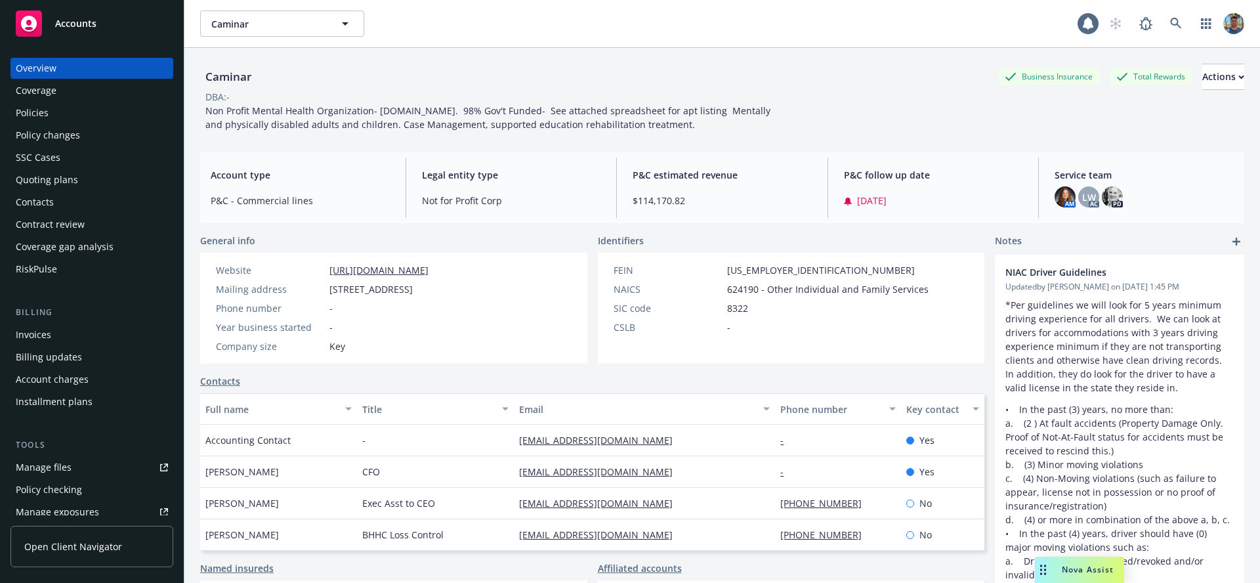
click at [1079, 570] on span "Nova Assist" at bounding box center [1088, 569] width 52 height 11
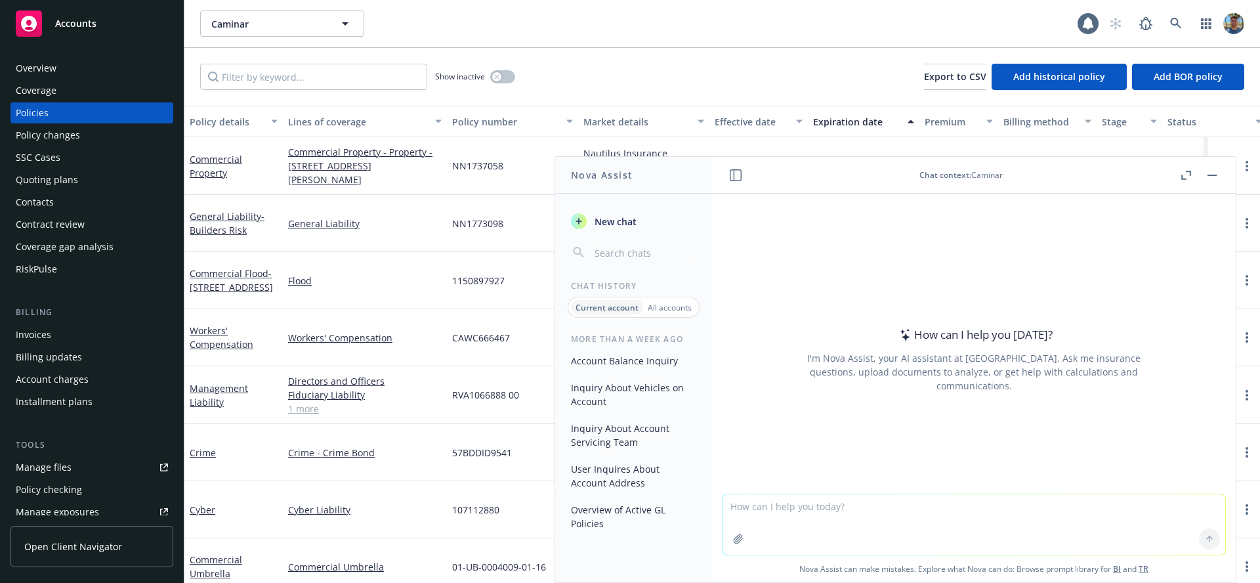
click at [972, 513] on textarea at bounding box center [973, 524] width 503 height 60
type textarea "can you tell me about the GL policy on this account"
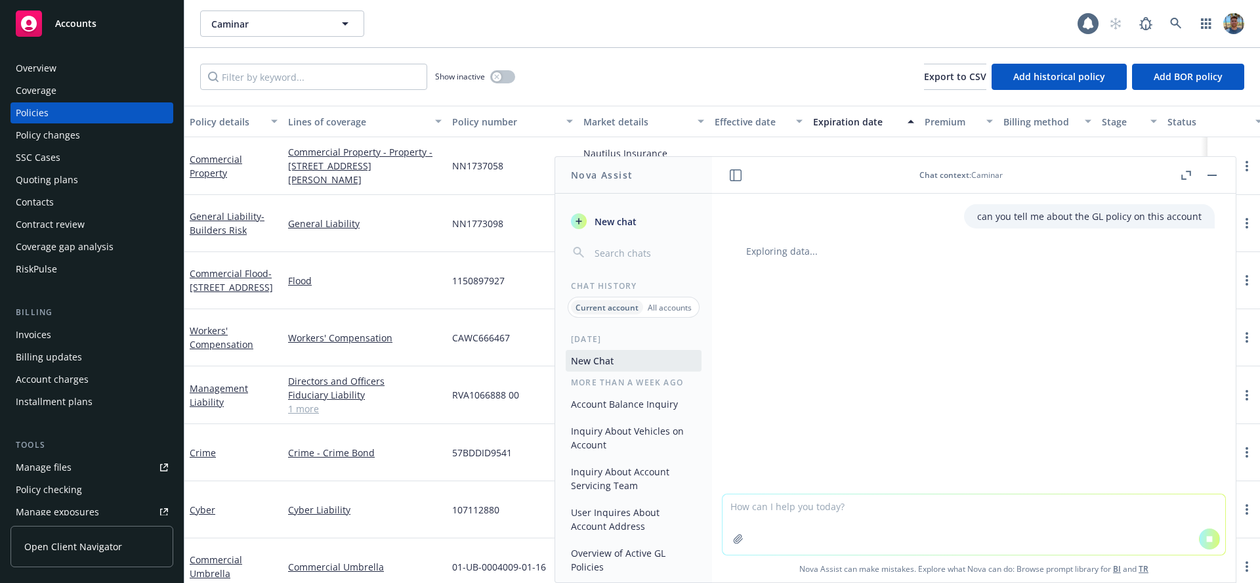
click at [818, 257] on div "Exploring data..." at bounding box center [974, 251] width 482 height 14
click at [854, 419] on div "can you tell me about the GL policy on this account Exploring data..." at bounding box center [974, 344] width 524 height 300
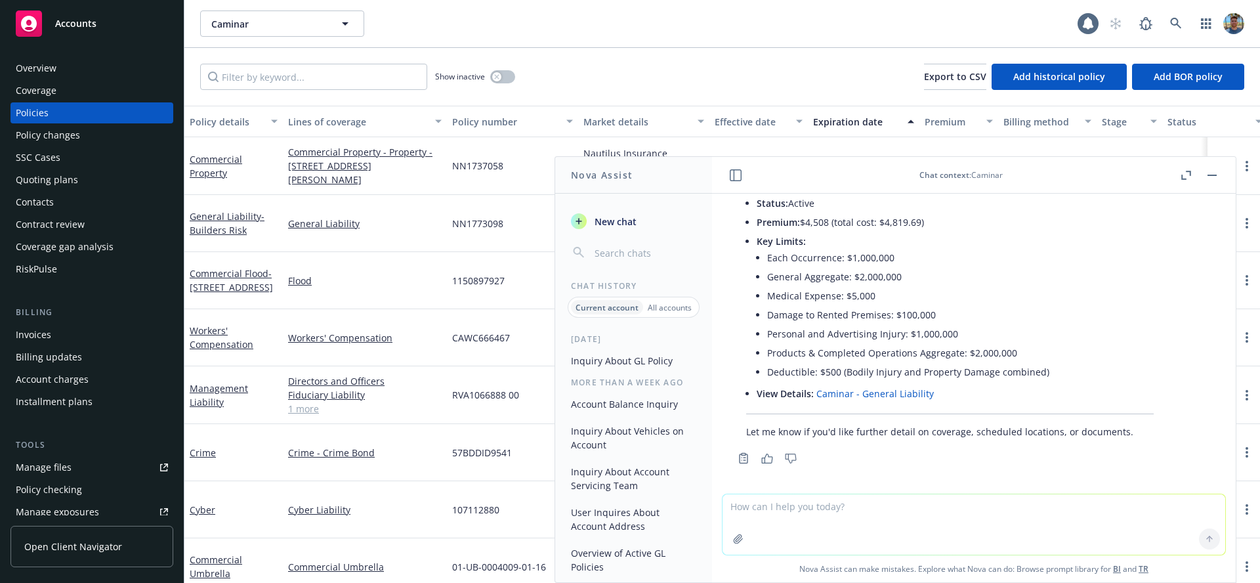
scroll to position [471, 0]
click at [819, 522] on textarea at bounding box center [973, 524] width 503 height 60
type textarea "try"
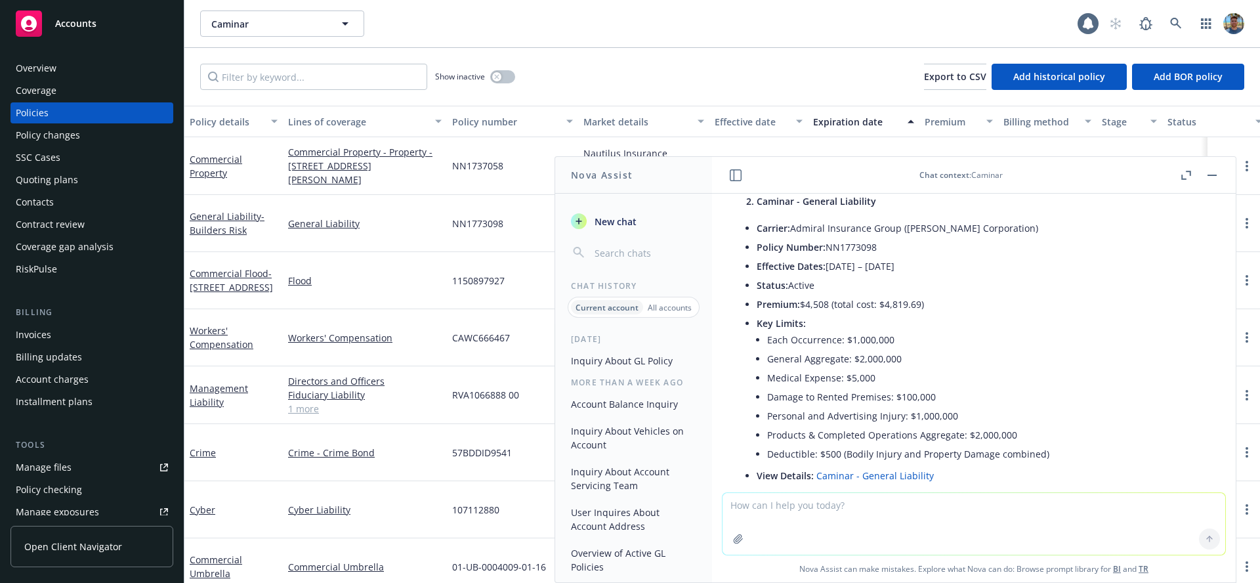
scroll to position [0, 0]
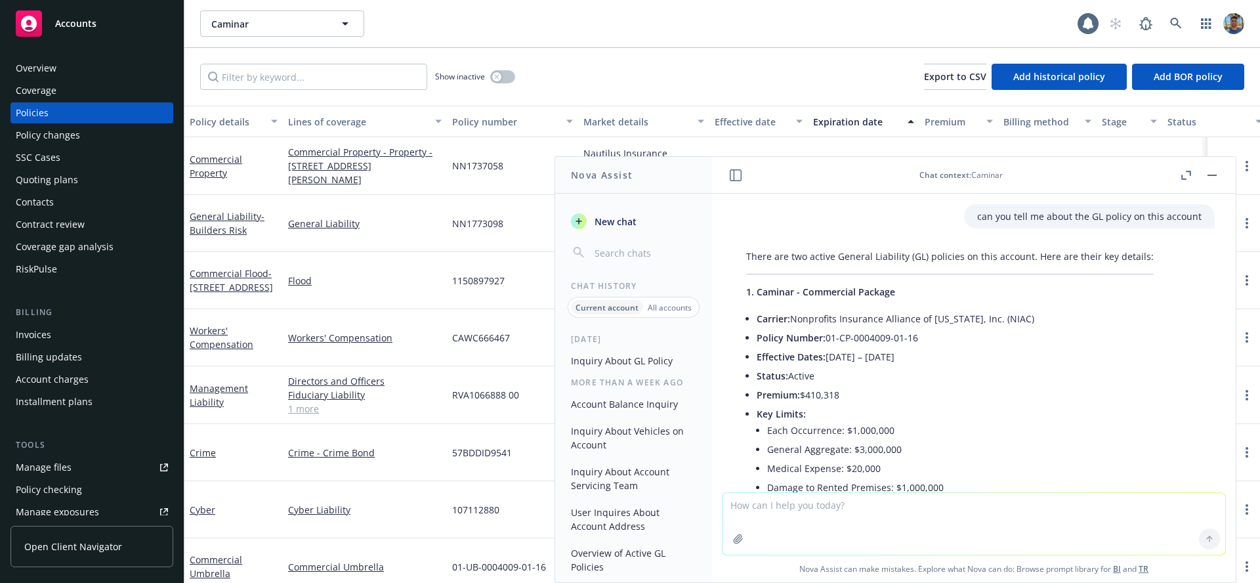
click at [909, 517] on textarea at bounding box center [973, 524] width 503 height 62
type textarea "are there any files tied to the first one?"
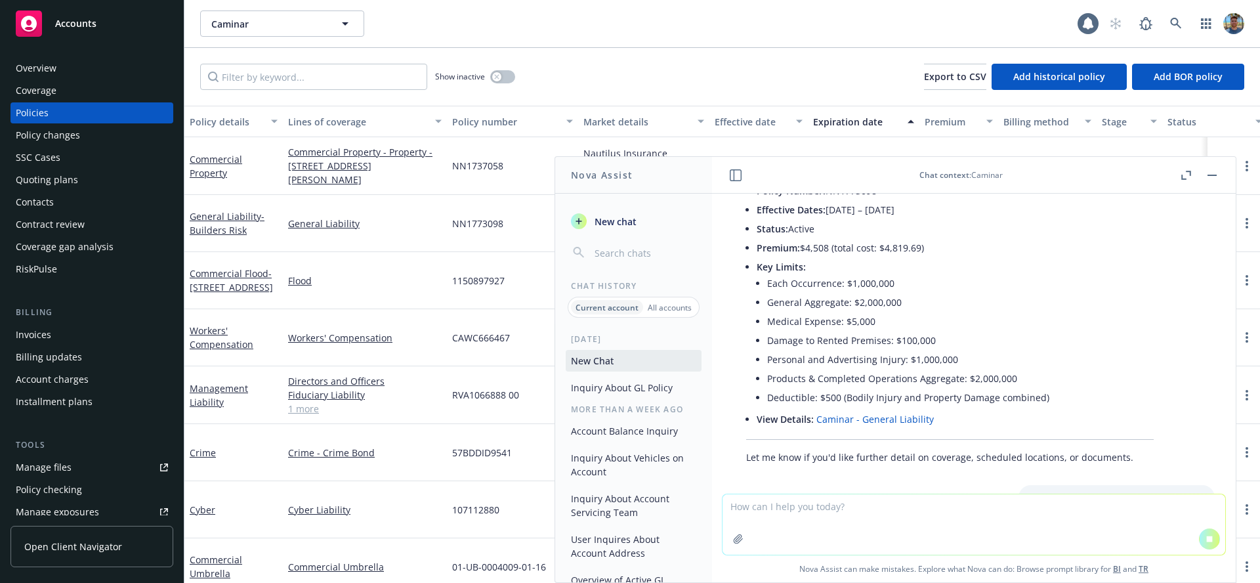
scroll to position [538, 0]
